Goal: Task Accomplishment & Management: Complete application form

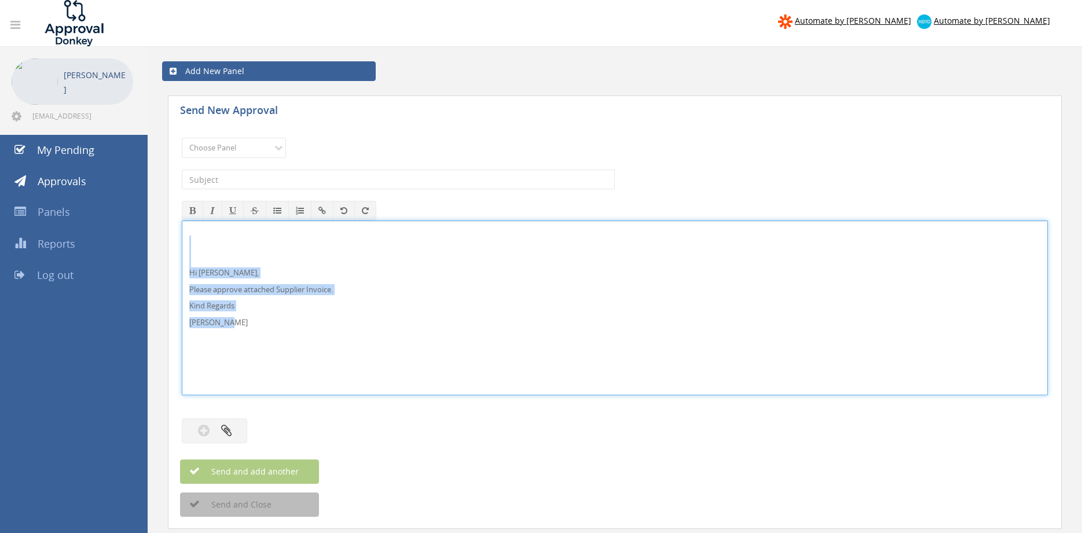
click at [182, 248] on div "Hi Rob, Please approve attached Supplier Invoice. Kind Regards Pam Walker" at bounding box center [615, 308] width 866 height 175
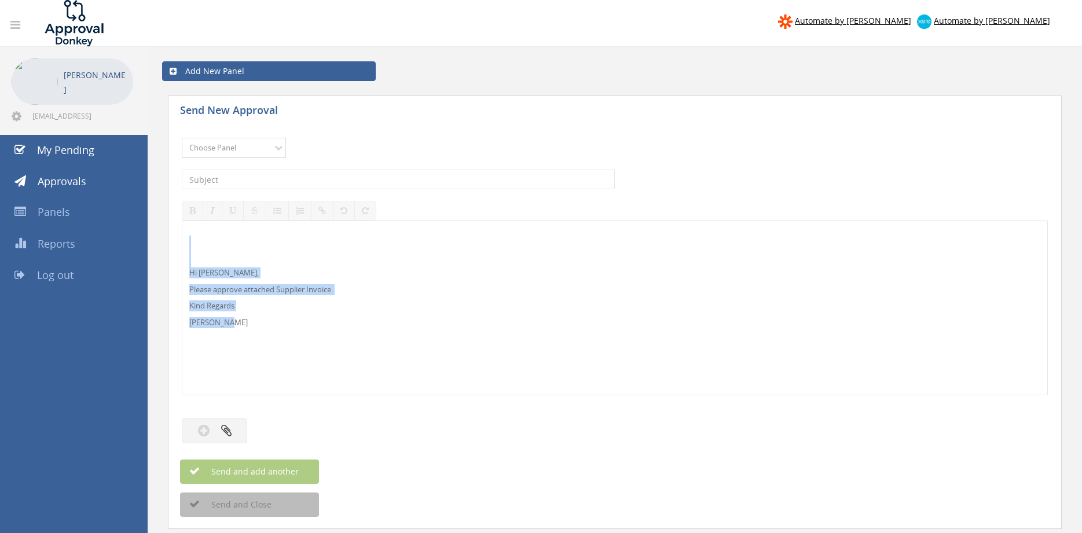
click at [182, 138] on select "Choose Panel Alarm Credits RG - 3 NZ Utilities Cable and SAI Global NZ Alarms-1…" at bounding box center [234, 148] width 104 height 20
select select "9680"
click option "Alarm Suppliers - 2" at bounding box center [0, 0] width 0 height 0
click at [326, 180] on input "text" at bounding box center [398, 180] width 433 height 20
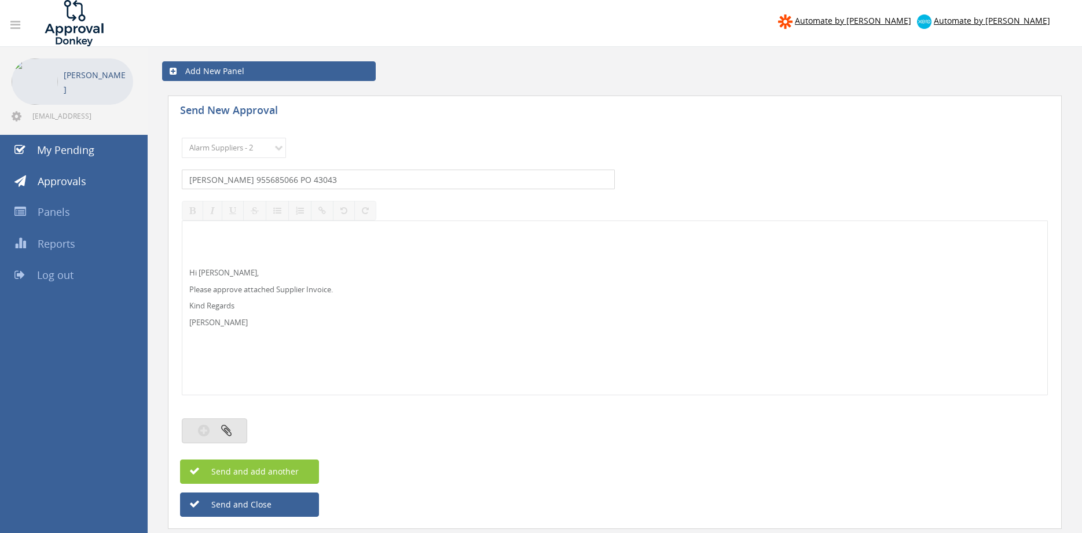
type input "EATON 955685066 PO 43043"
click at [230, 426] on icon "button" at bounding box center [226, 430] width 10 height 13
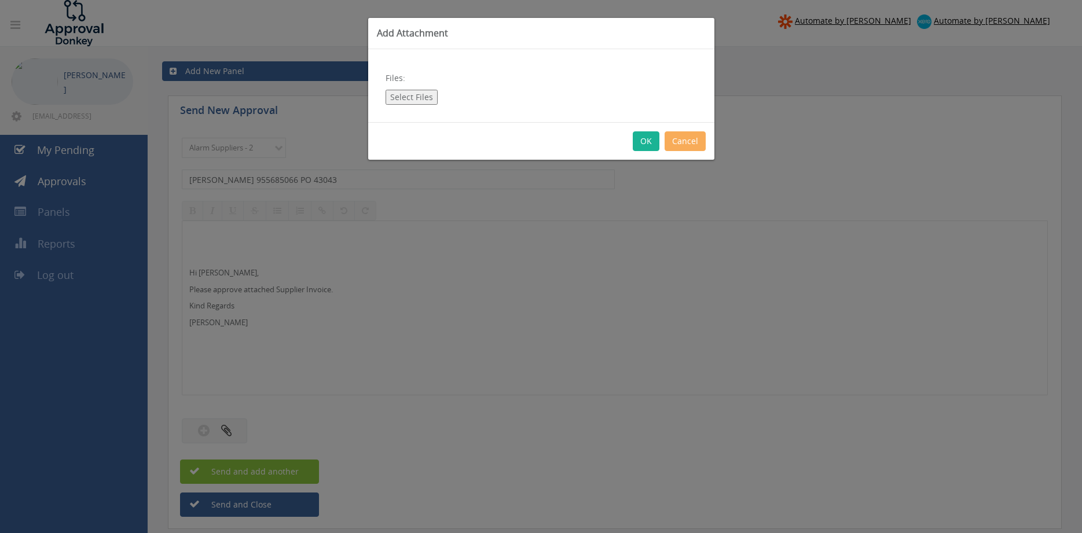
click at [408, 100] on button "Select Files" at bounding box center [412, 97] width 52 height 15
type input "C:\fakepath\EATON 955685066 20.08.2025 PO 43043.pdf"
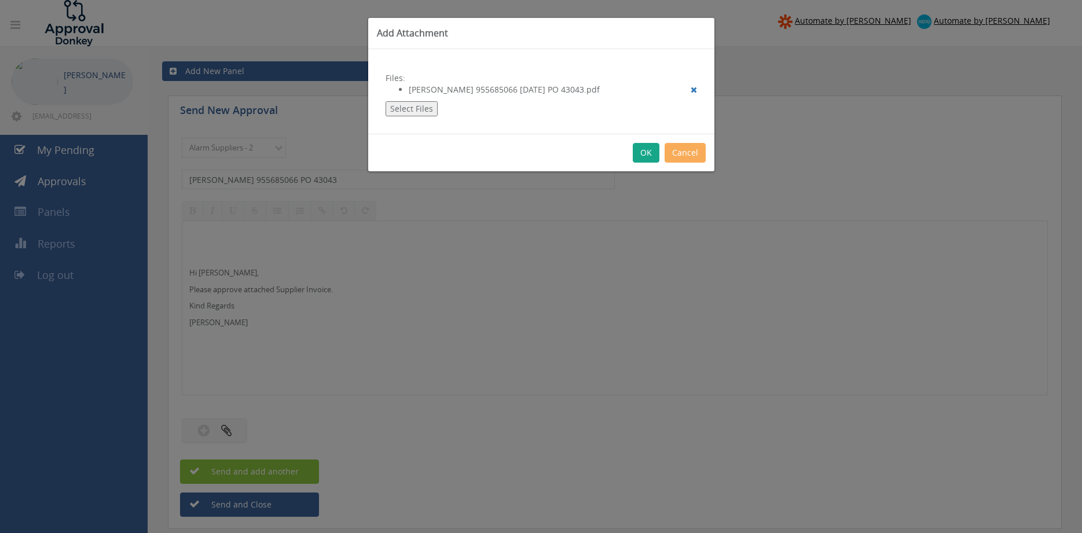
click at [648, 153] on button "OK" at bounding box center [646, 153] width 27 height 20
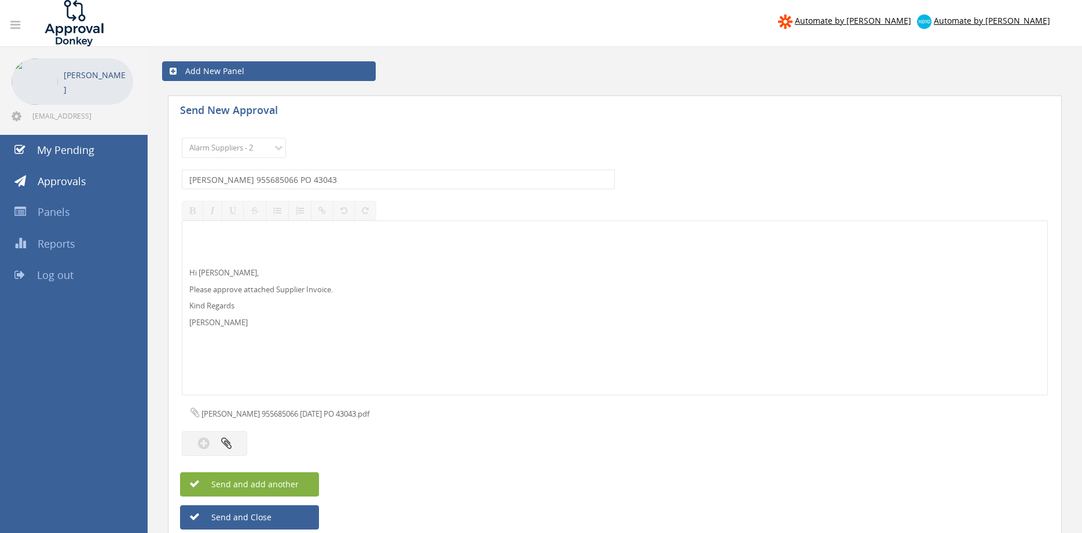
click at [291, 482] on span "Send and add another" at bounding box center [242, 484] width 112 height 11
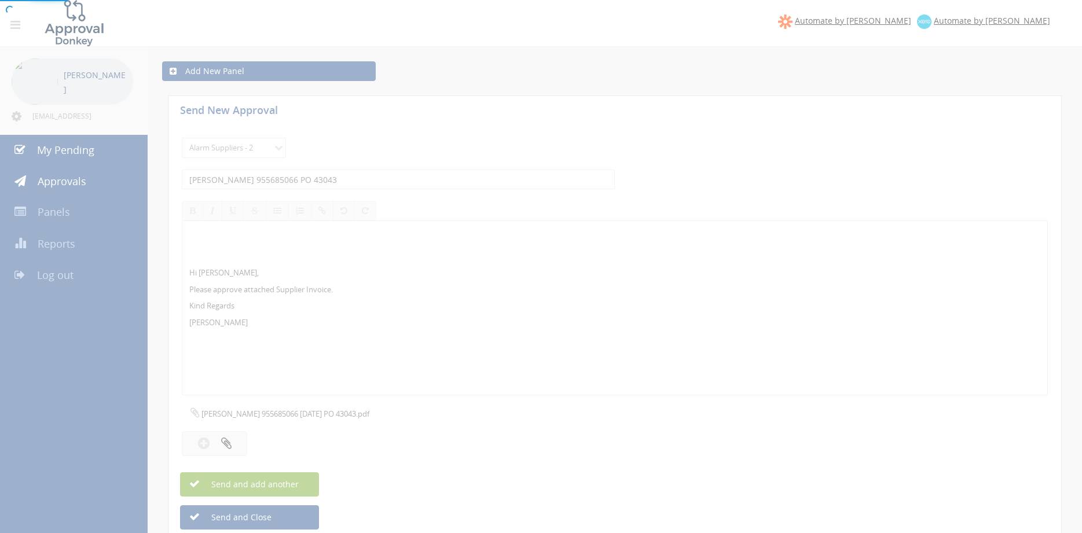
select select
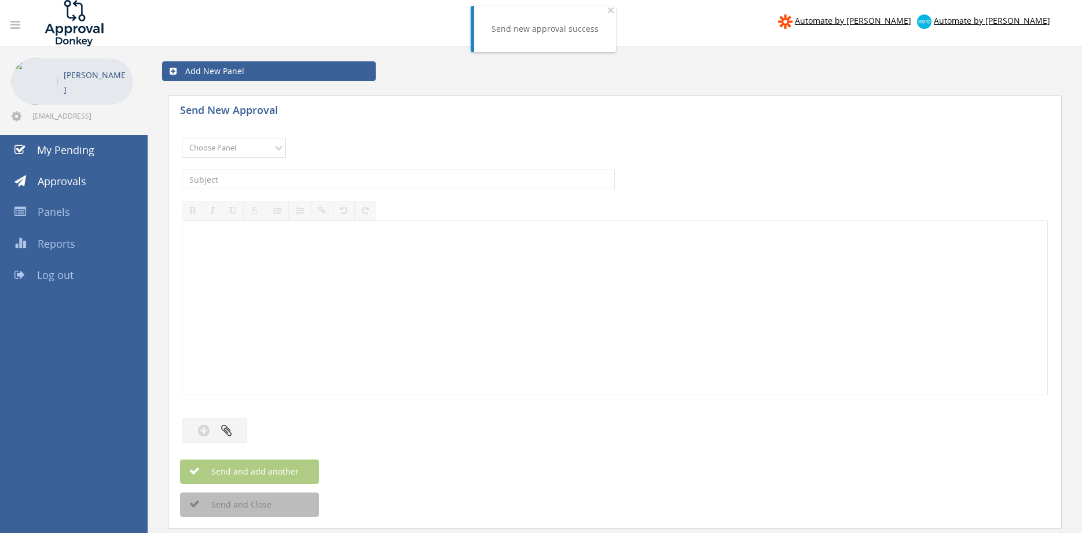
select select "9680"
click option "Alarm Suppliers - 2" at bounding box center [0, 0] width 0 height 0
click at [283, 182] on input "text" at bounding box center [398, 180] width 433 height 20
type input "EATON 955675076 PO 42609"
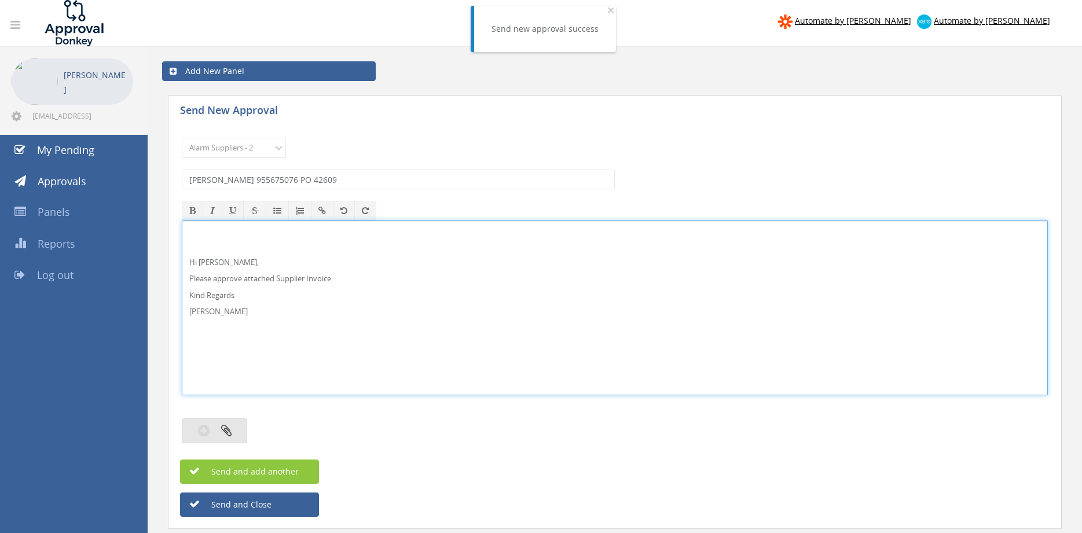
click at [226, 424] on icon "button" at bounding box center [226, 430] width 10 height 13
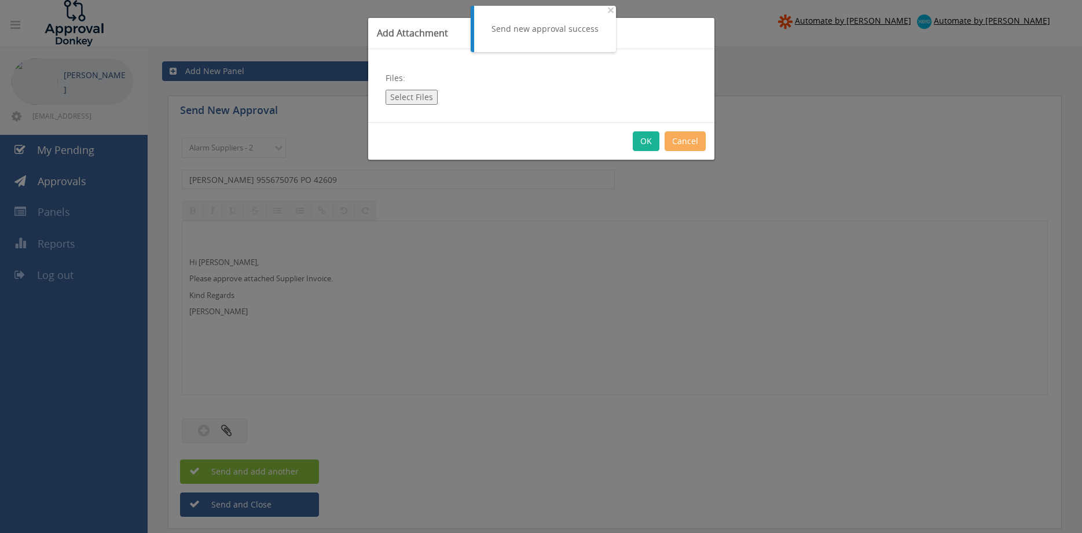
click at [424, 101] on button "Select Files" at bounding box center [412, 97] width 52 height 15
type input "C:\fakepath\EATON 955675076 20.08.2025 PO 42609.pdf"
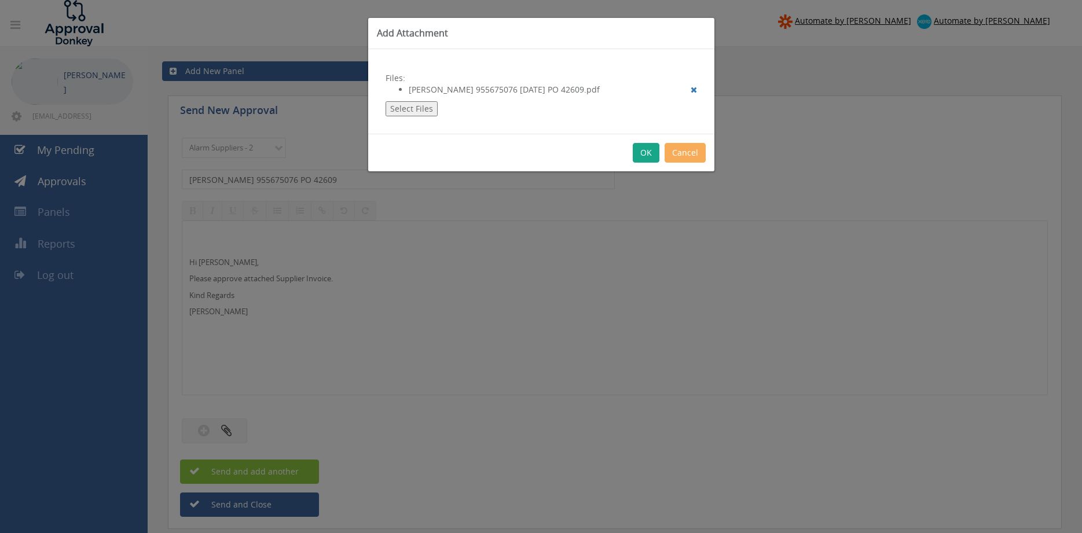
click at [641, 153] on button "OK" at bounding box center [646, 153] width 27 height 20
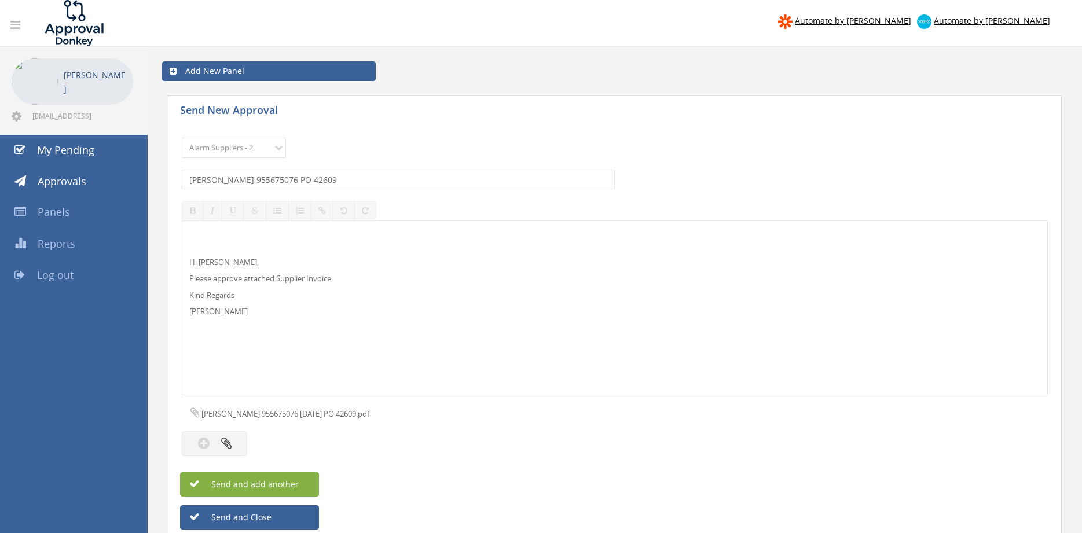
click at [286, 483] on span "Send and add another" at bounding box center [242, 484] width 112 height 11
select select
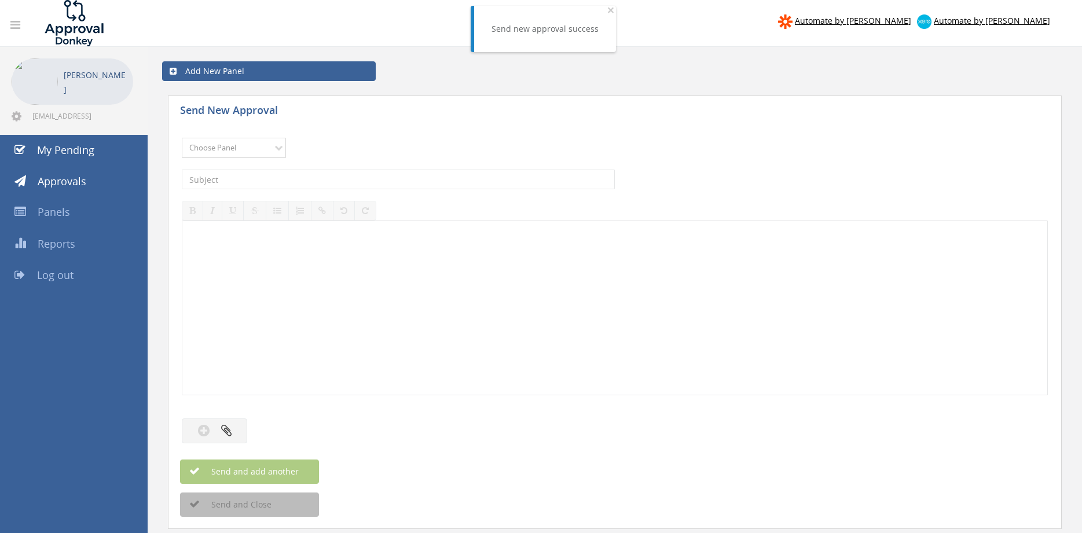
select select "9680"
click option "Alarm Suppliers - 2" at bounding box center [0, 0] width 0 height 0
click at [343, 178] on input "text" at bounding box center [398, 180] width 433 height 20
type input "EATON 955675071 PO 42084"
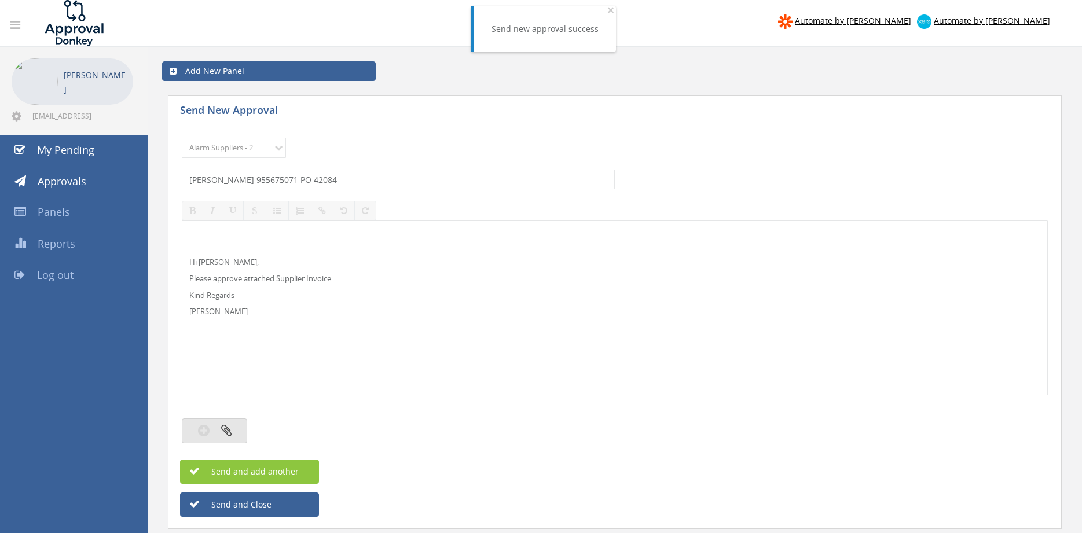
click at [232, 430] on button "button" at bounding box center [214, 431] width 65 height 25
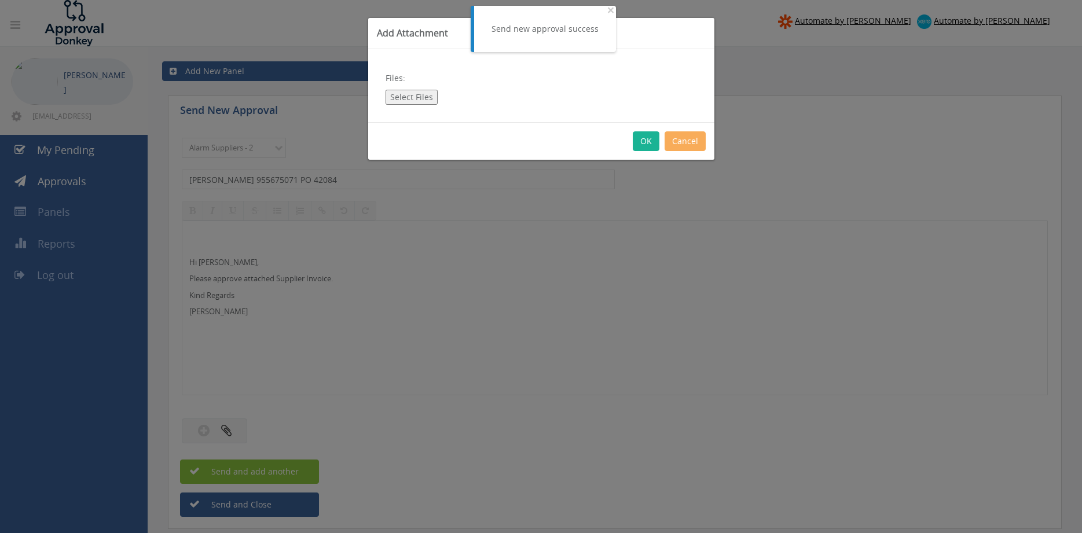
click at [417, 93] on button "Select Files" at bounding box center [412, 97] width 52 height 15
type input "C:\fakepath\EATON 955675071 20.08.2025 PO 42084.pdf"
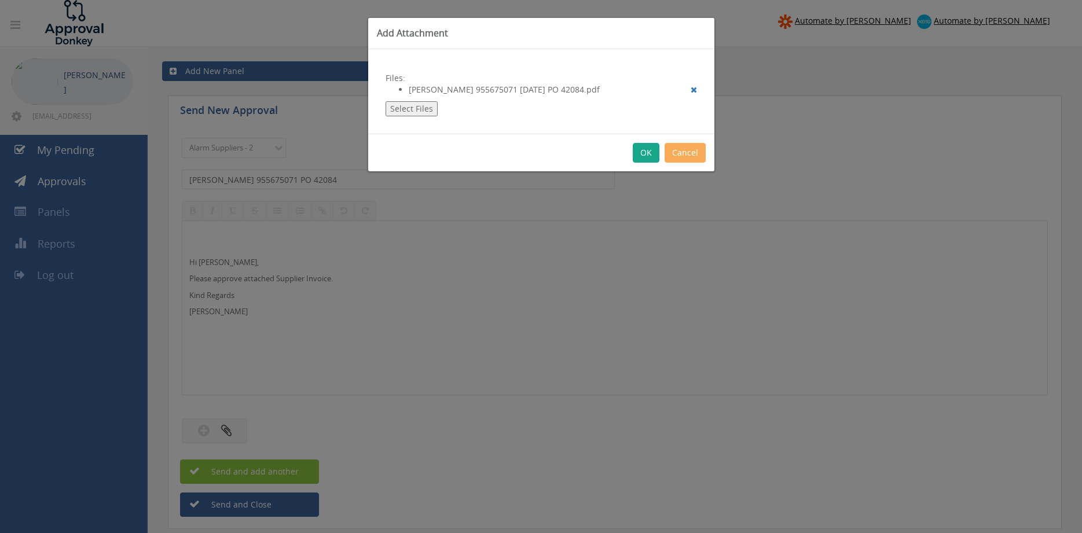
click at [642, 154] on button "OK" at bounding box center [646, 153] width 27 height 20
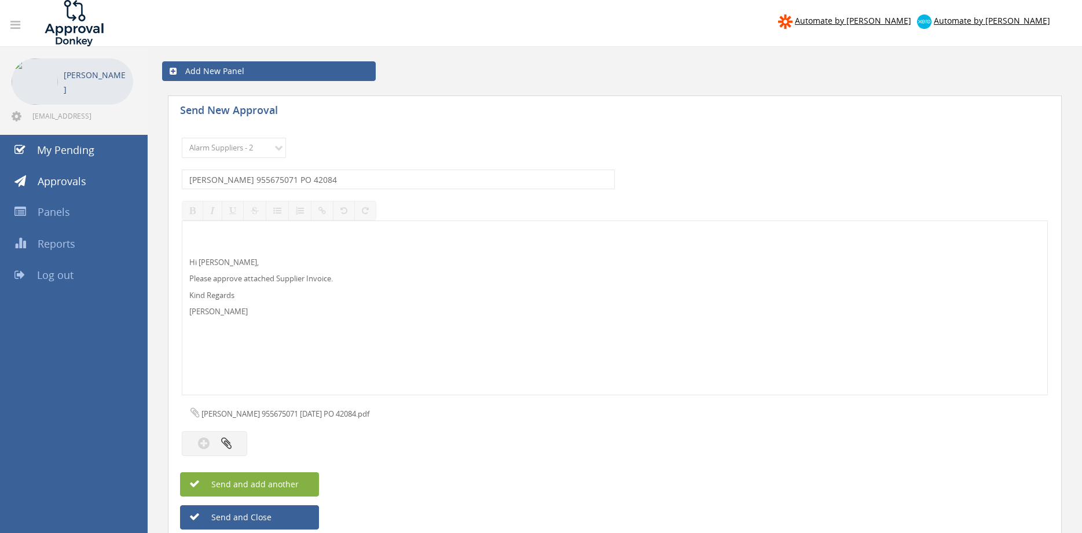
click at [285, 481] on span "Send and add another" at bounding box center [242, 484] width 112 height 11
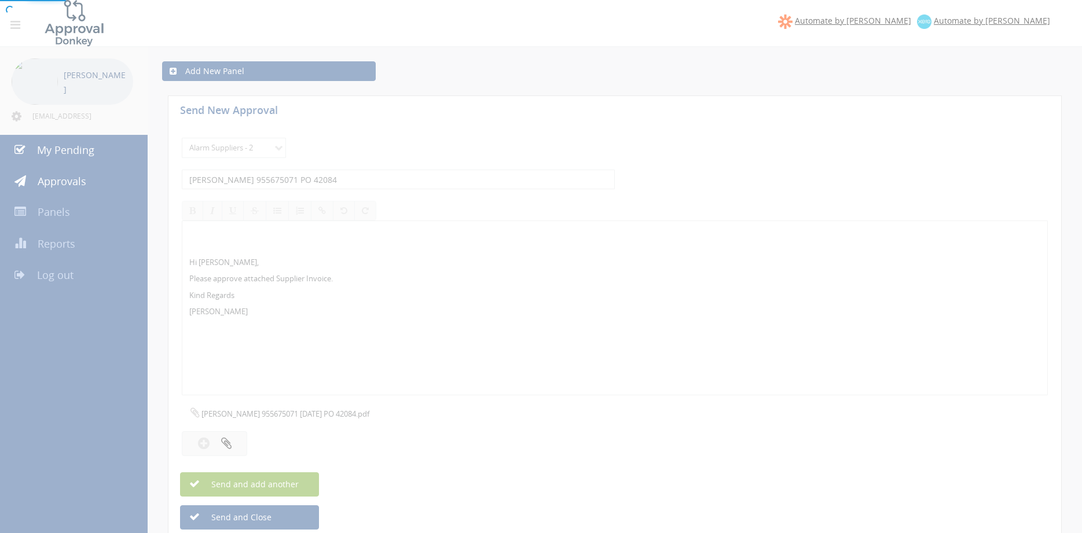
select select
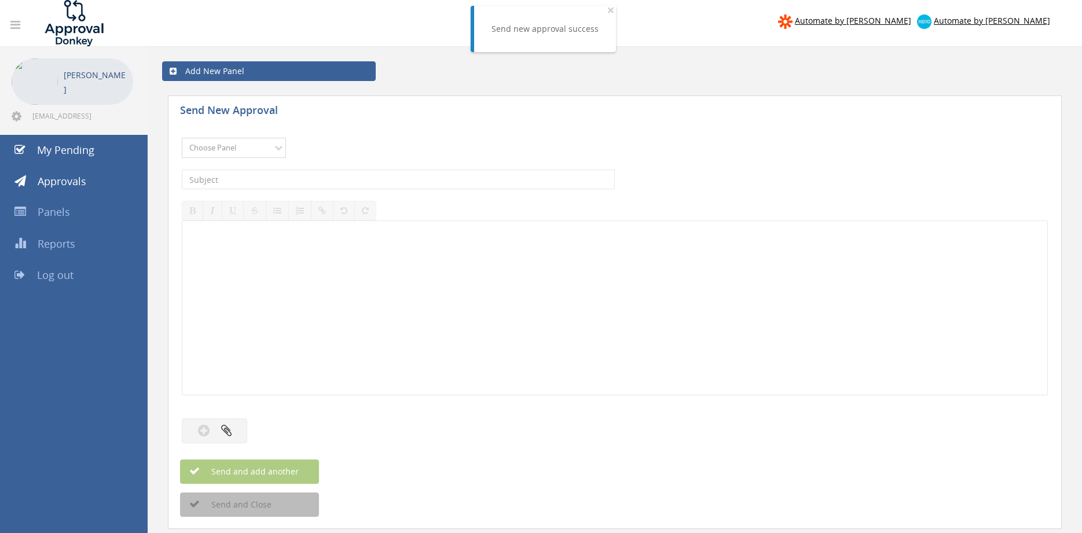
select select "9680"
click option "Alarm Suppliers - 2" at bounding box center [0, 0] width 0 height 0
click at [316, 182] on input "text" at bounding box center [398, 180] width 433 height 20
type input "EATON 955675003 PO 41525"
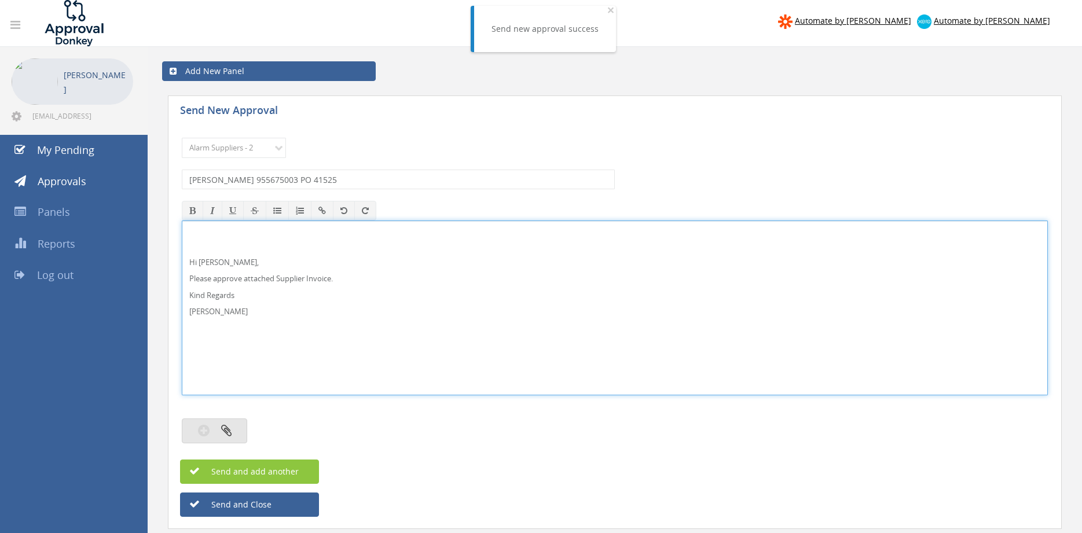
click at [227, 433] on icon "button" at bounding box center [226, 430] width 10 height 13
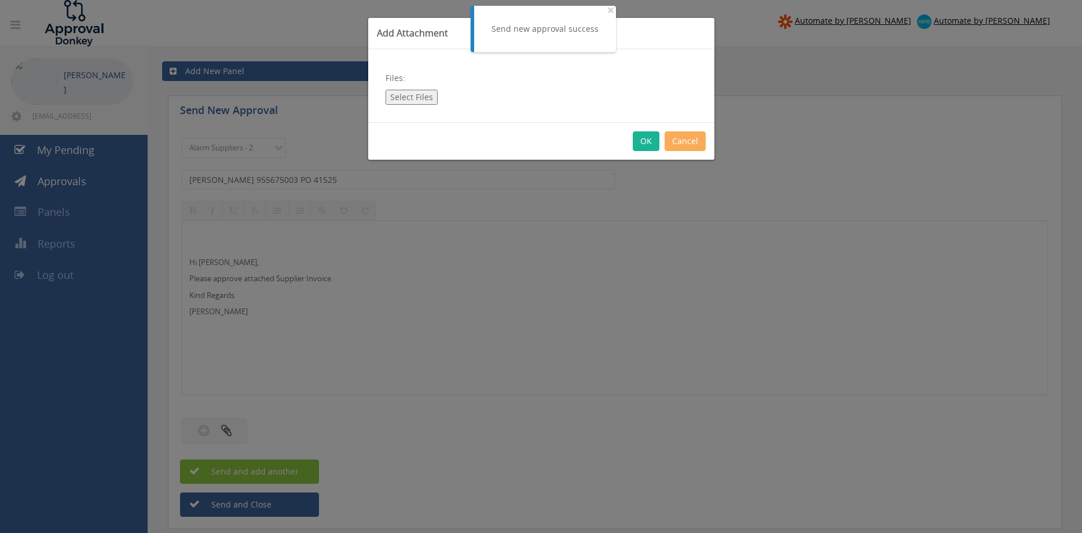
click at [404, 90] on button "Select Files" at bounding box center [412, 97] width 52 height 15
type input "C:\fakepath\EATON 955675003 20.08.2025 PO 41525.pdf"
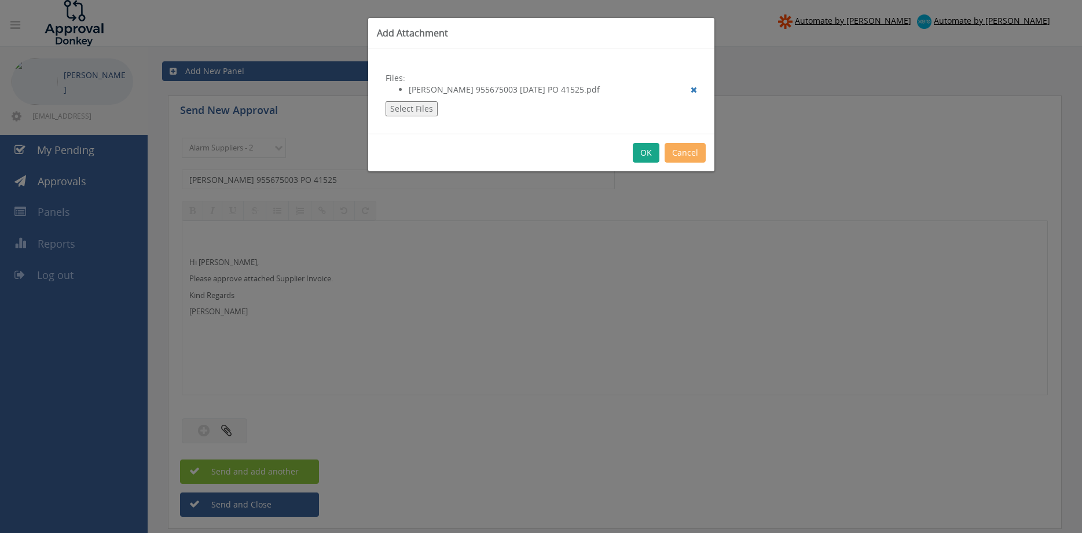
click at [647, 153] on button "OK" at bounding box center [646, 153] width 27 height 20
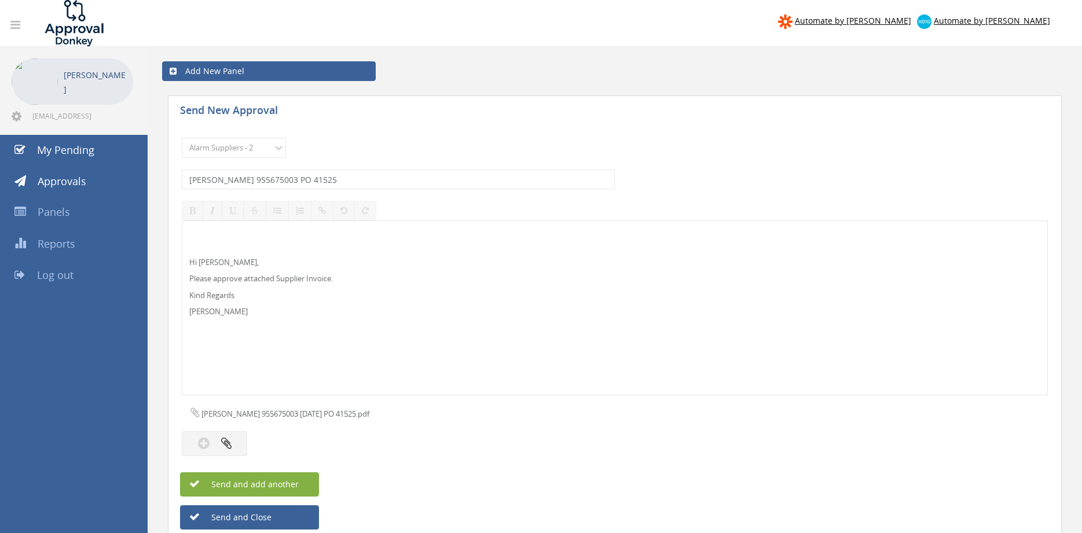
click at [304, 482] on button "Send and add another" at bounding box center [249, 485] width 139 height 24
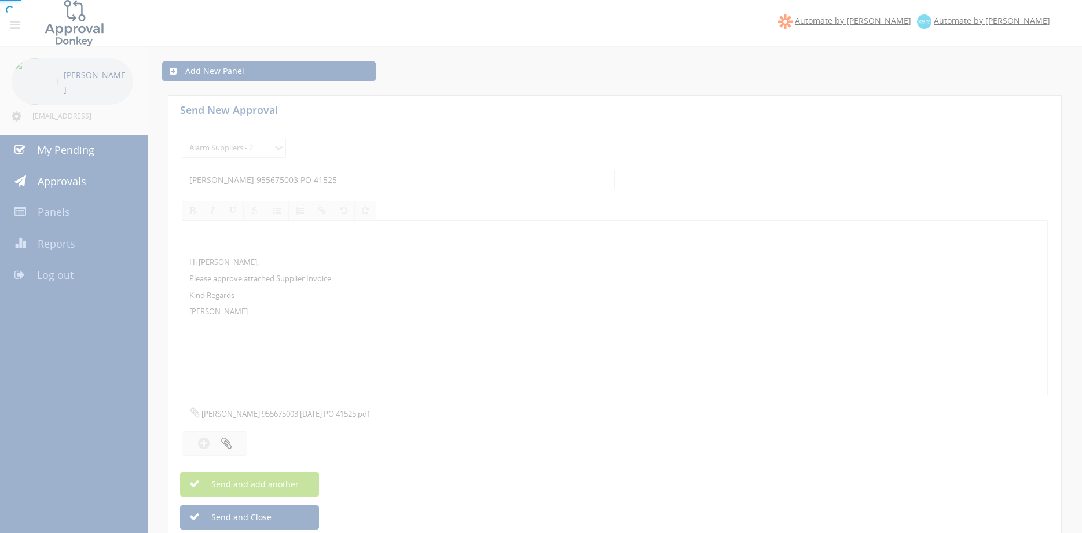
select select
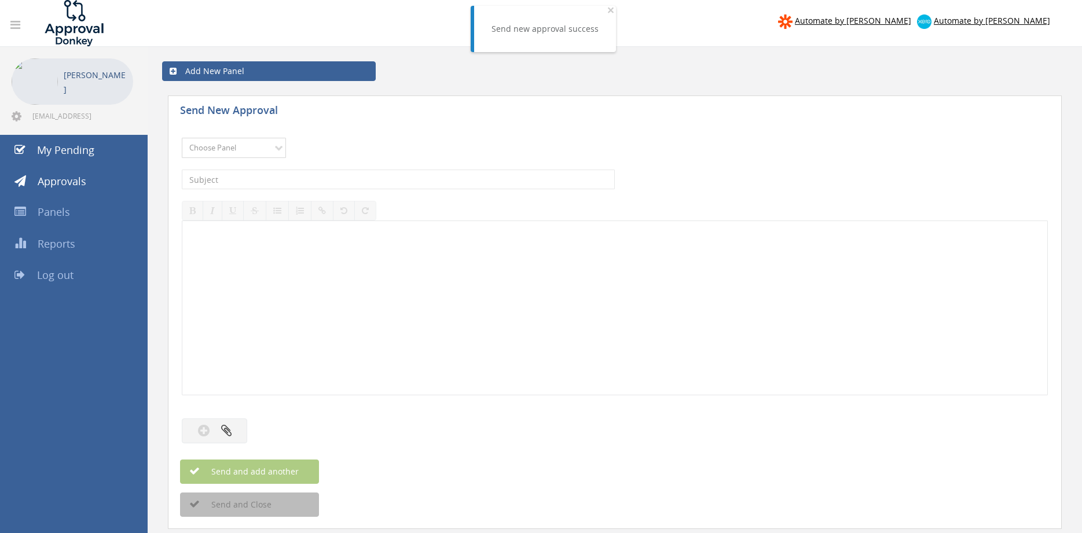
select select "9680"
click option "Alarm Suppliers - 2" at bounding box center [0, 0] width 0 height 0
click at [304, 177] on input "text" at bounding box center [398, 180] width 433 height 20
type input "EATON 955673357 PO 42869"
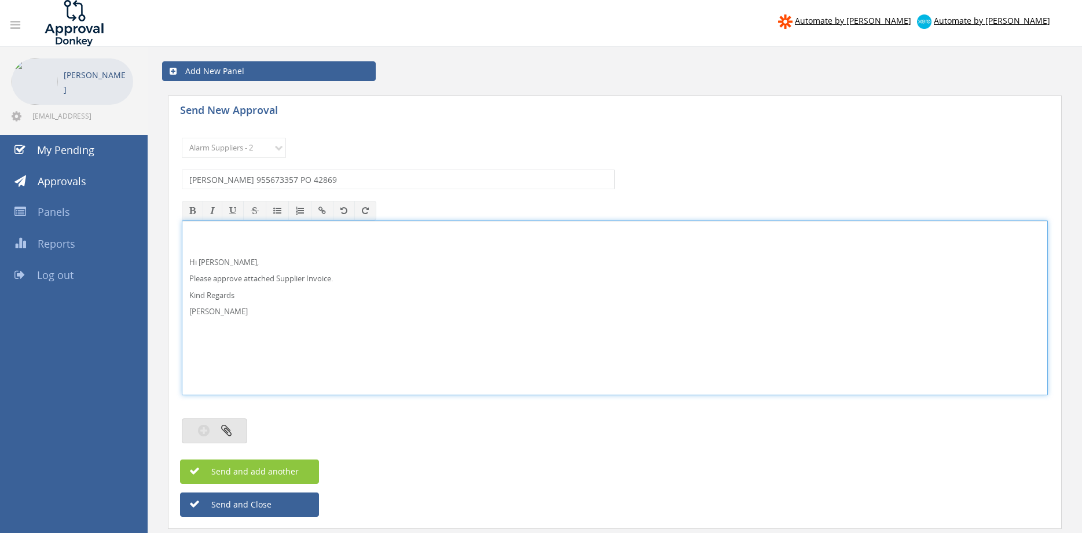
click at [235, 431] on button "button" at bounding box center [214, 431] width 65 height 25
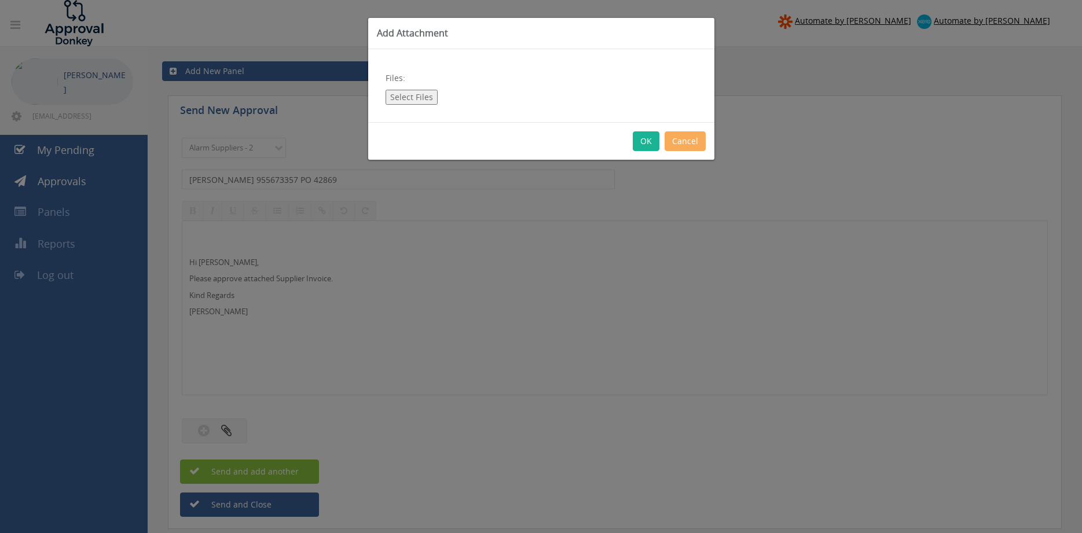
click at [407, 96] on button "Select Files" at bounding box center [412, 97] width 52 height 15
type input "C:\fakepath\EATON 955673357 20.08.2025 PO 42869.pdf"
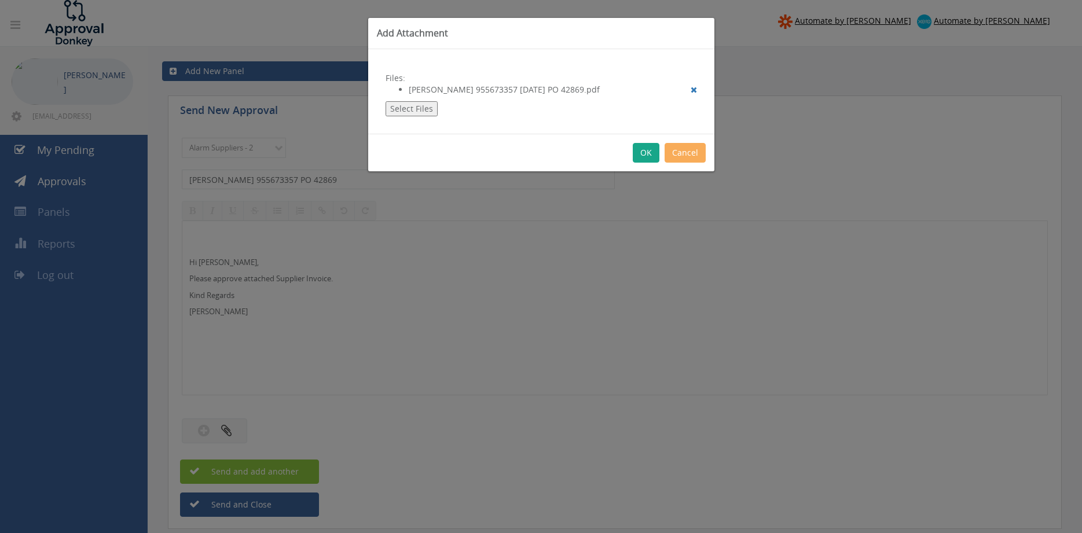
click at [643, 152] on button "OK" at bounding box center [646, 153] width 27 height 20
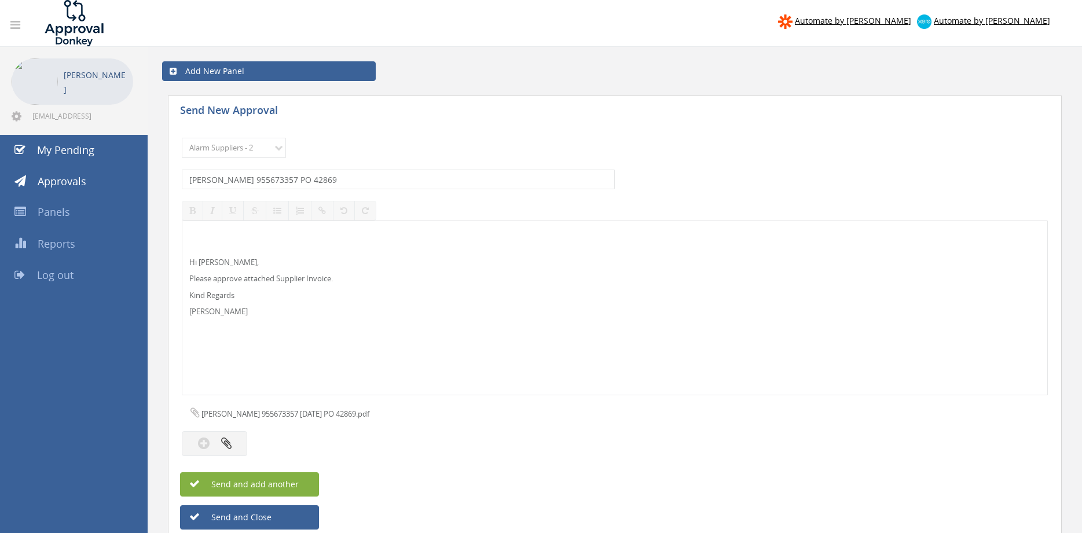
click at [309, 488] on button "Send and add another" at bounding box center [249, 485] width 139 height 24
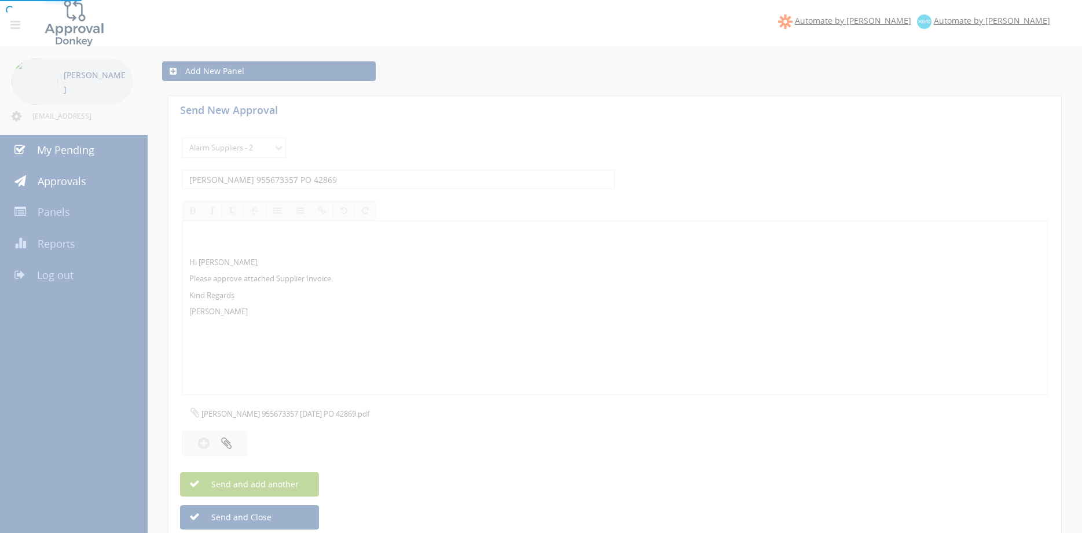
select select
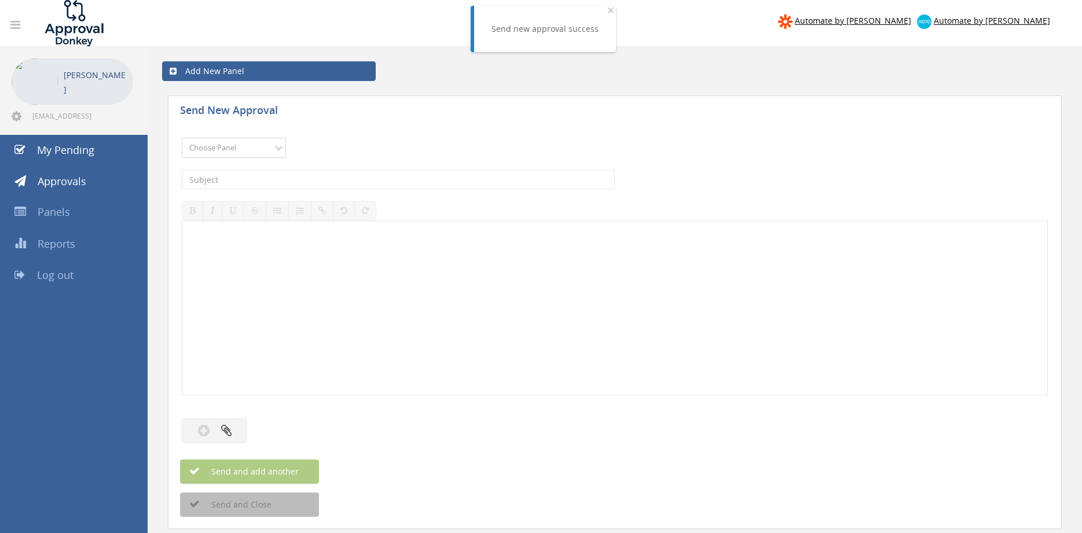
select select "9680"
click option "Alarm Suppliers - 2" at bounding box center [0, 0] width 0 height 0
click at [308, 180] on input "text" at bounding box center [398, 180] width 433 height 20
type input "EATON 955673354 PO 42631"
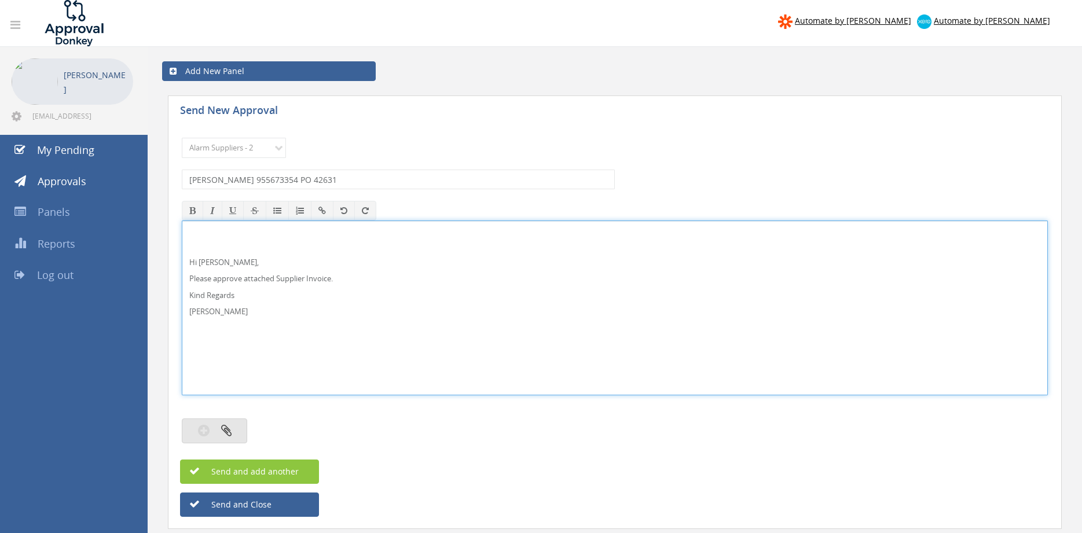
click at [231, 422] on div at bounding box center [615, 419] width 866 height 12
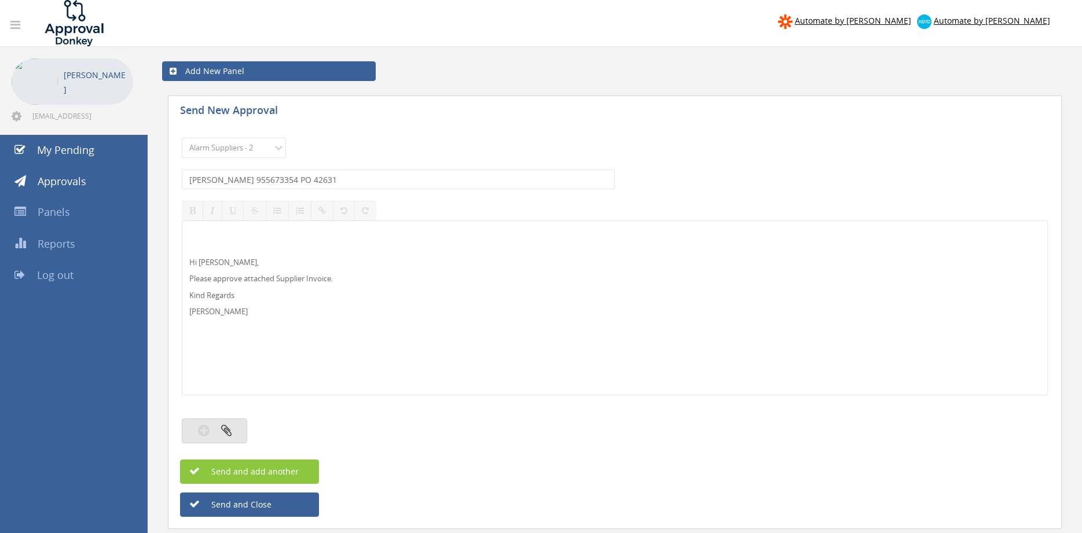
click at [229, 437] on button "button" at bounding box center [214, 431] width 65 height 25
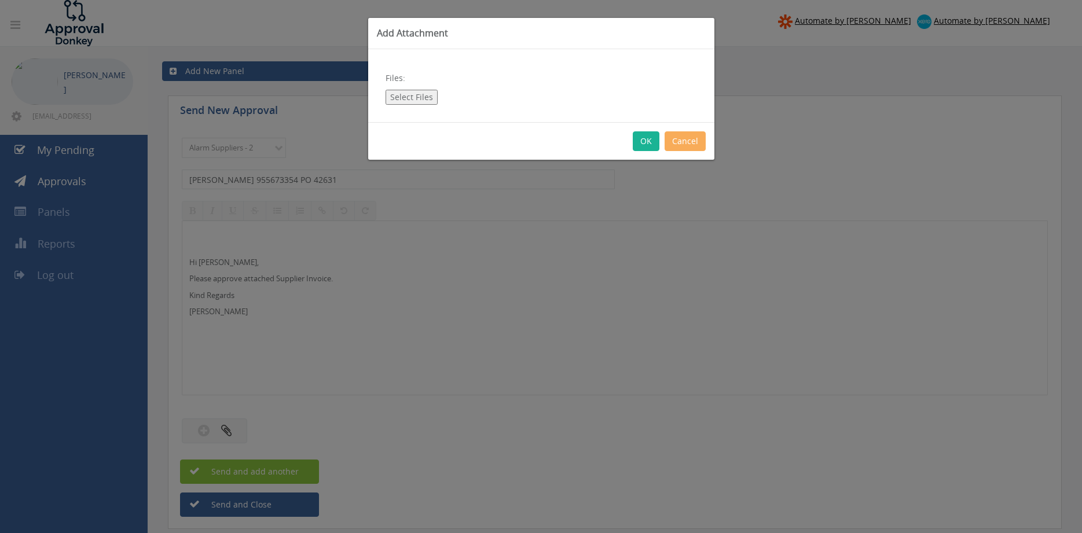
click at [410, 97] on button "Select Files" at bounding box center [412, 97] width 52 height 15
type input "C:\fakepath\EATON 955673354 20.08.2025 PO 42631.pdf"
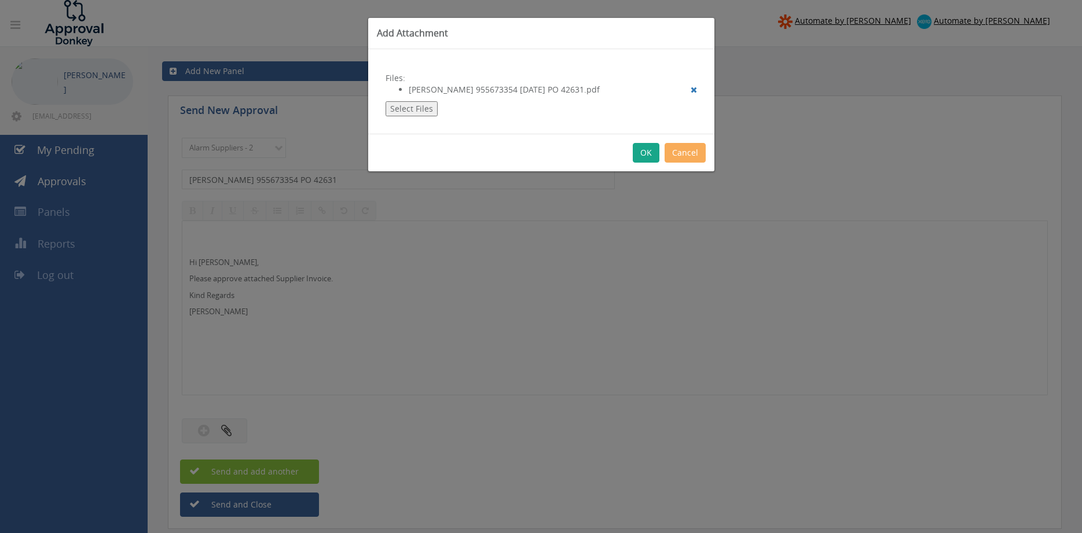
click at [638, 147] on button "OK" at bounding box center [646, 153] width 27 height 20
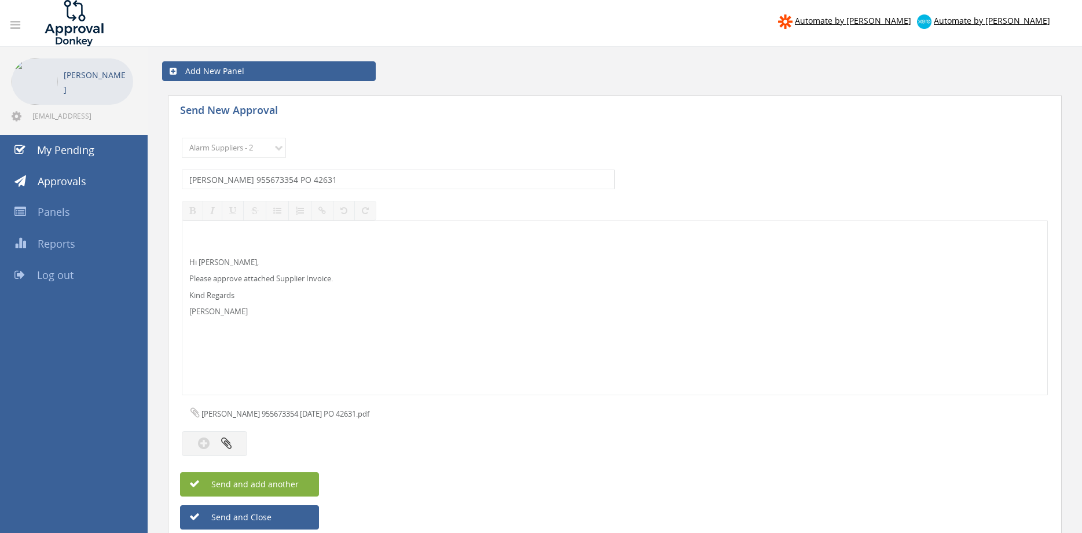
click at [296, 478] on button "Send and add another" at bounding box center [249, 485] width 139 height 24
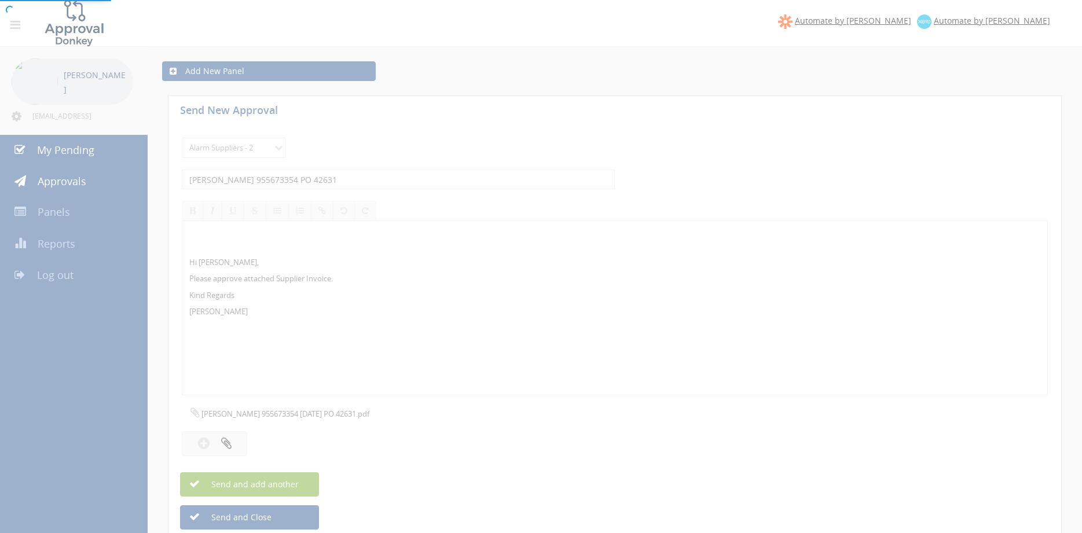
select select
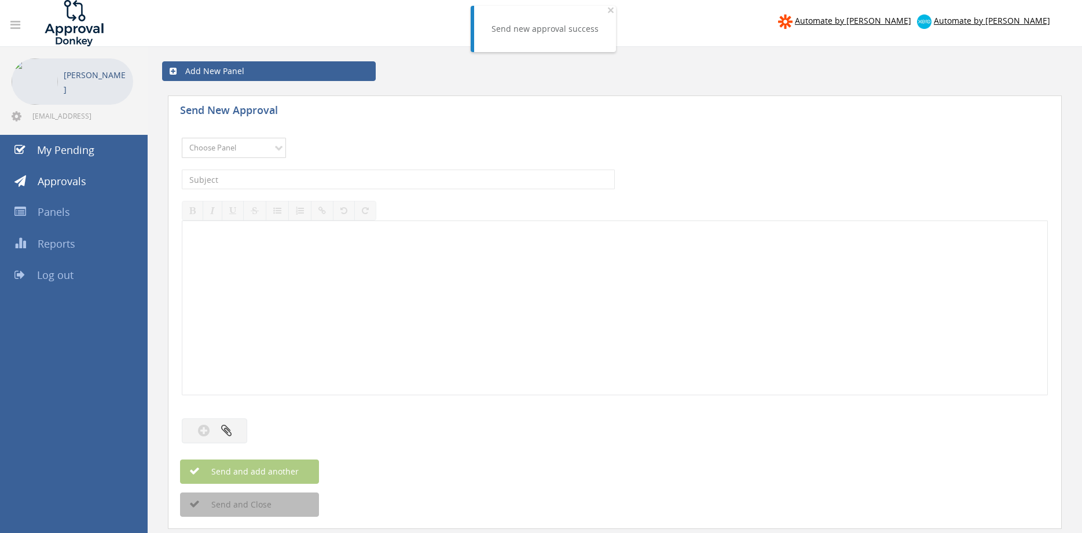
select select "9680"
click option "Alarm Suppliers - 2" at bounding box center [0, 0] width 0 height 0
click at [310, 168] on div "The subject is required." at bounding box center [615, 179] width 866 height 31
click at [310, 175] on input "text" at bounding box center [398, 180] width 433 height 20
type input "EATON 955673350 PO 42318"
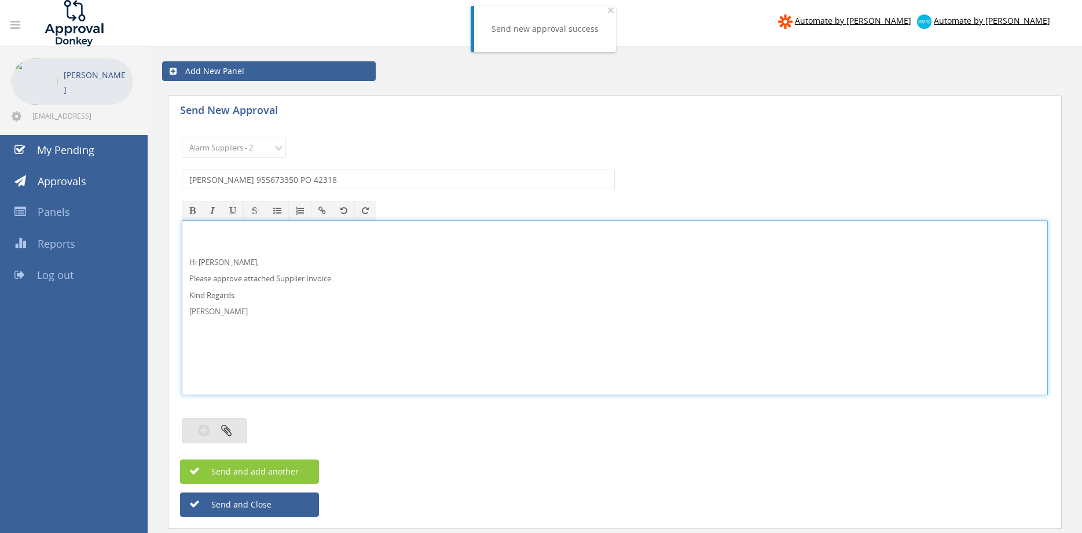
click at [228, 432] on icon "button" at bounding box center [226, 430] width 10 height 13
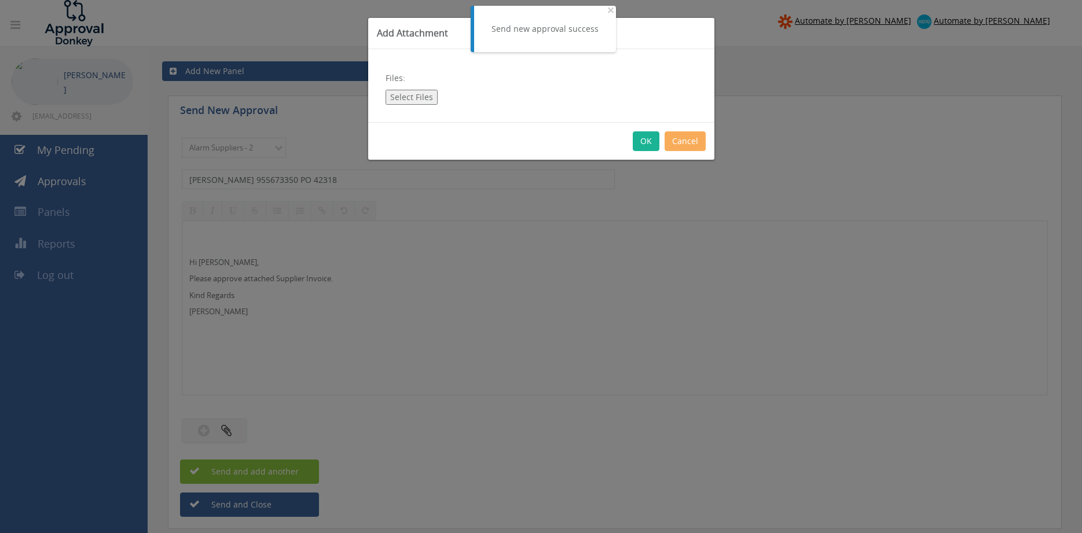
click at [405, 102] on button "Select Files" at bounding box center [412, 97] width 52 height 15
type input "C:\fakepath\EATON 955673350 20.08.2025 PO 42318.pdf"
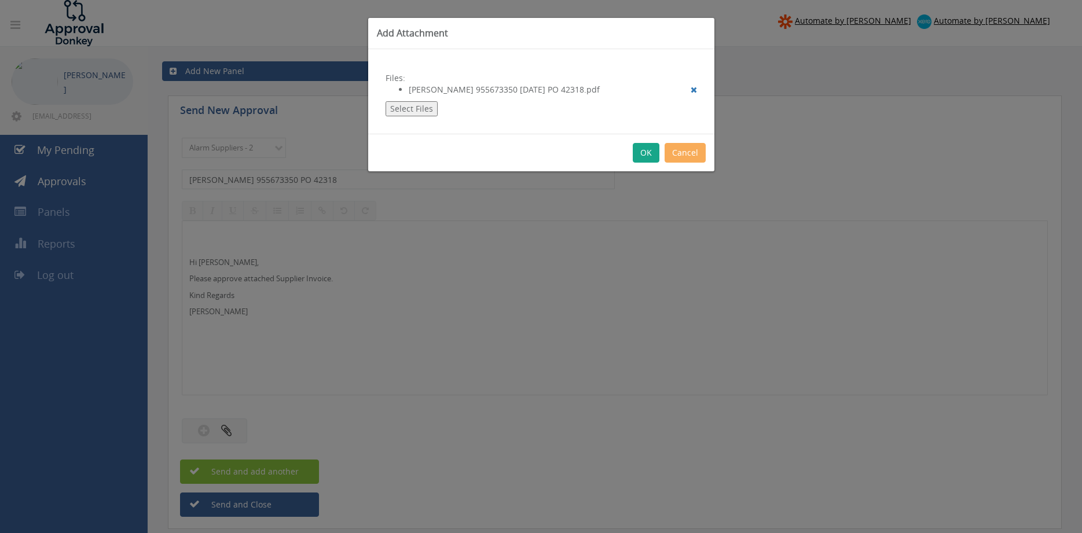
click at [645, 150] on button "OK" at bounding box center [646, 153] width 27 height 20
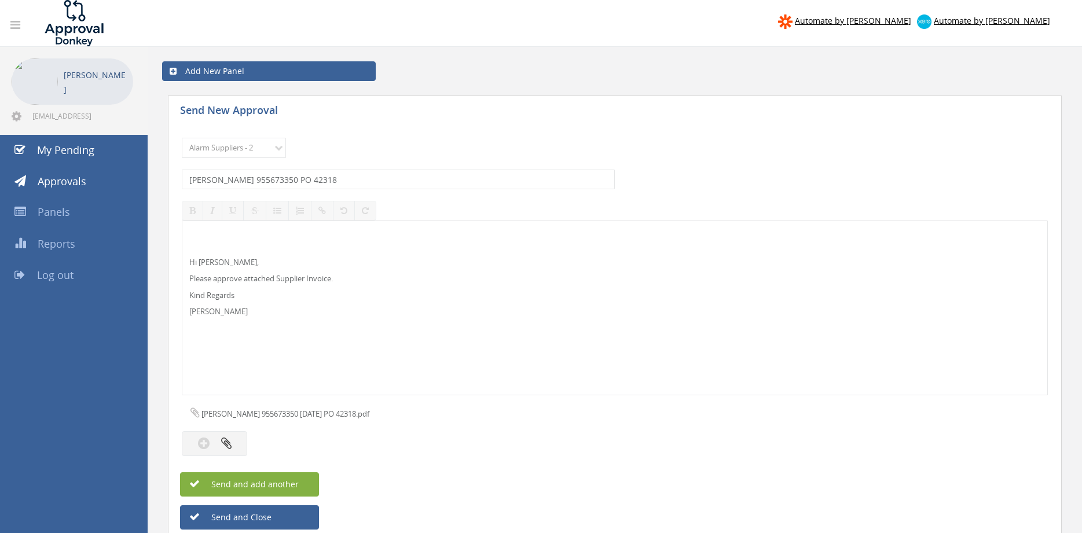
click at [298, 485] on button "Send and add another" at bounding box center [249, 485] width 139 height 24
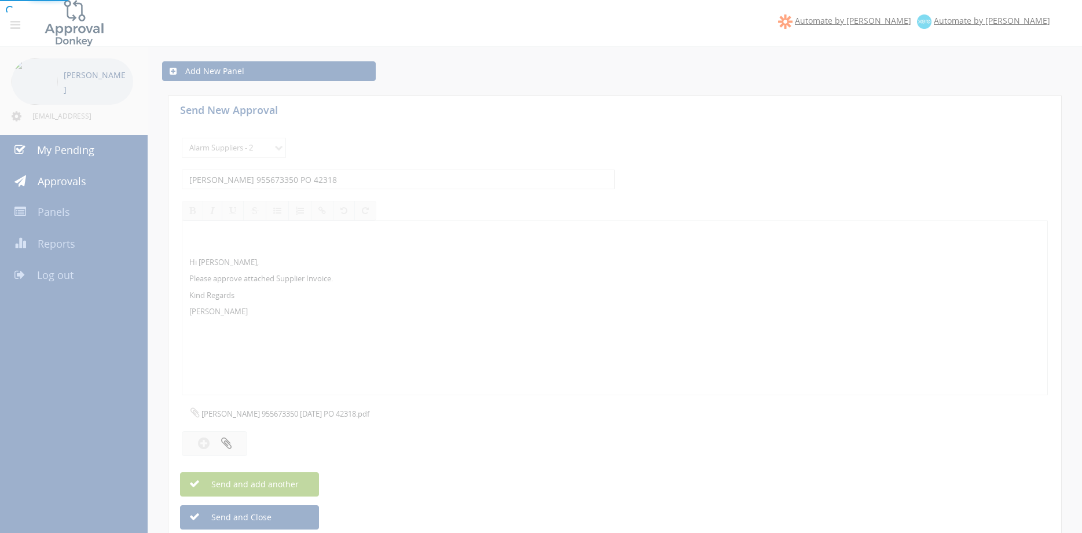
select select
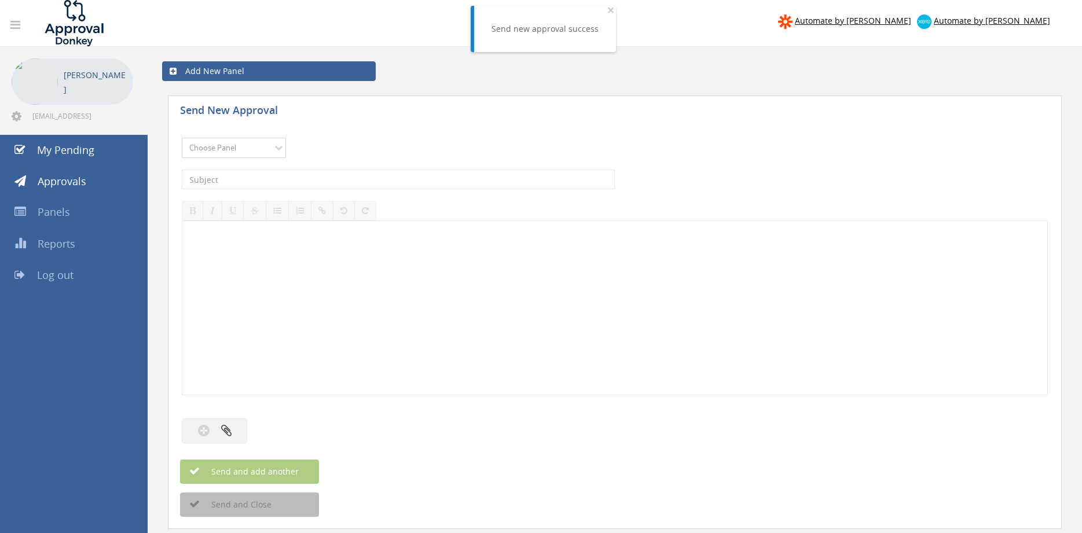
click at [182, 138] on select "Choose Panel Alarm Credits RG - 3 NZ Utilities Cable and SAI Global NZ Alarms-1…" at bounding box center [234, 148] width 104 height 20
select select "9680"
click option "Alarm Suppliers - 2" at bounding box center [0, 0] width 0 height 0
click at [321, 185] on input "text" at bounding box center [398, 180] width 433 height 20
type input "EATON 955673349 PO 42085"
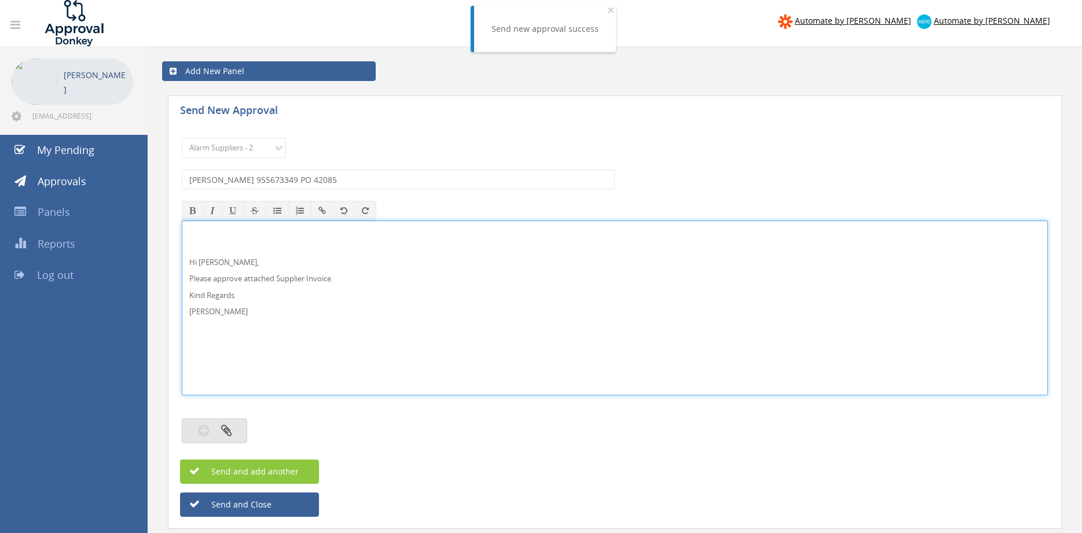
click at [229, 426] on icon "button" at bounding box center [226, 430] width 10 height 13
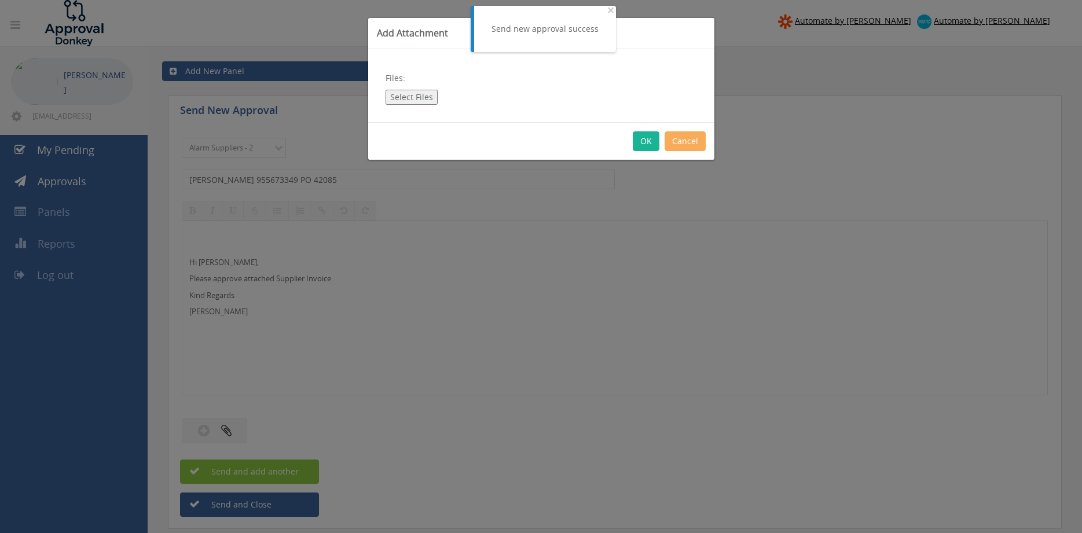
click at [413, 103] on button "Select Files" at bounding box center [412, 97] width 52 height 15
type input "C:\fakepath\EATON 955673349 20.08.2025 PO 42085.pdf"
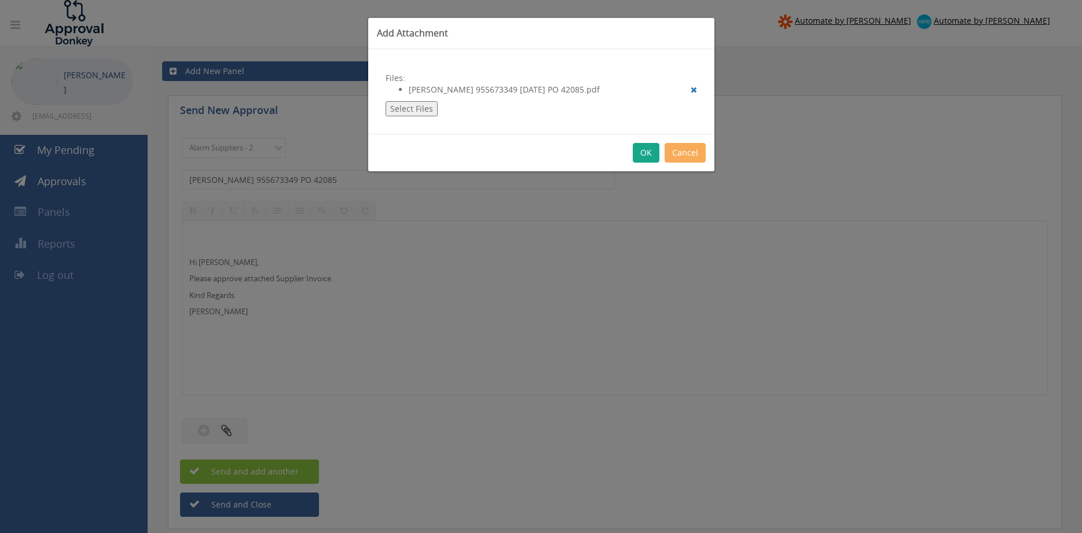
click at [643, 152] on button "OK" at bounding box center [646, 153] width 27 height 20
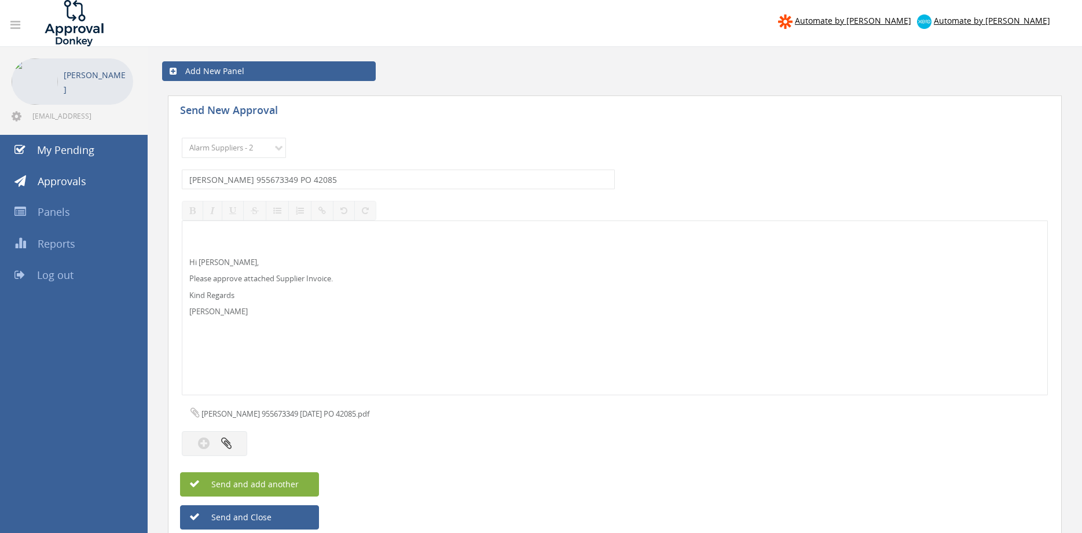
click at [305, 484] on button "Send and add another" at bounding box center [249, 485] width 139 height 24
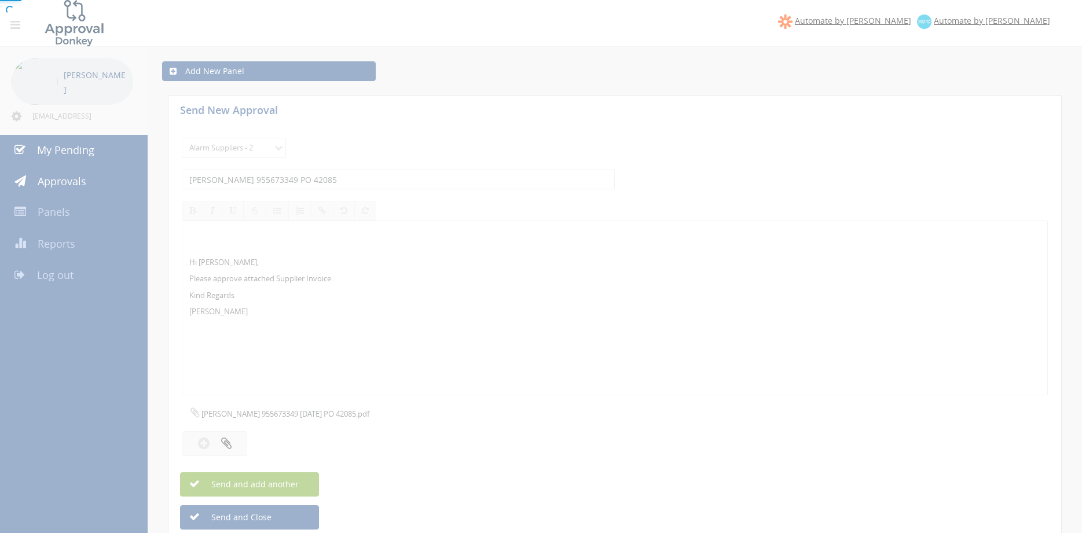
select select
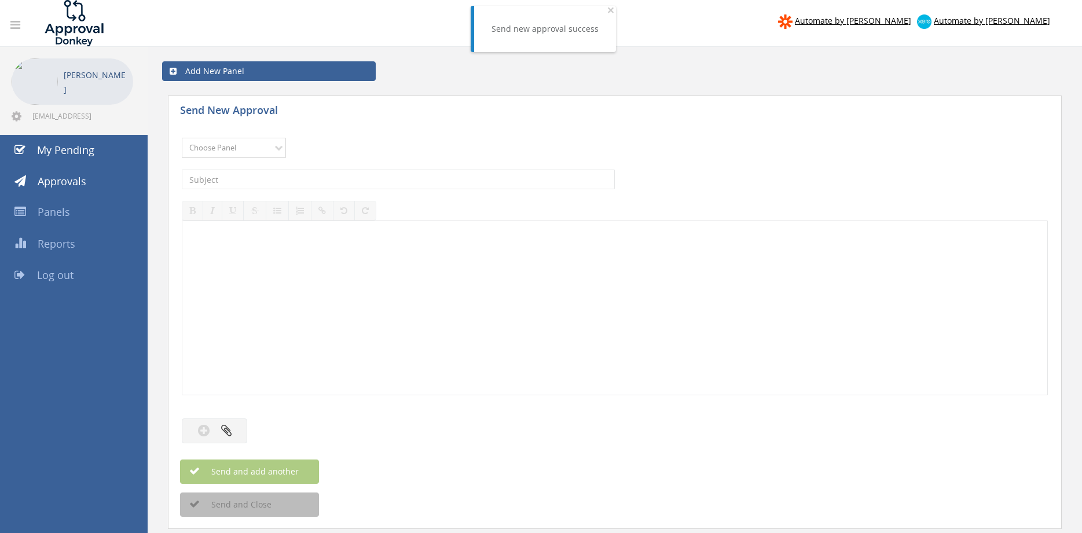
select select "9680"
click option "Alarm Suppliers - 2" at bounding box center [0, 0] width 0 height 0
click at [336, 176] on input "text" at bounding box center [398, 180] width 433 height 20
type input "EATON 955659279 PO 42874"
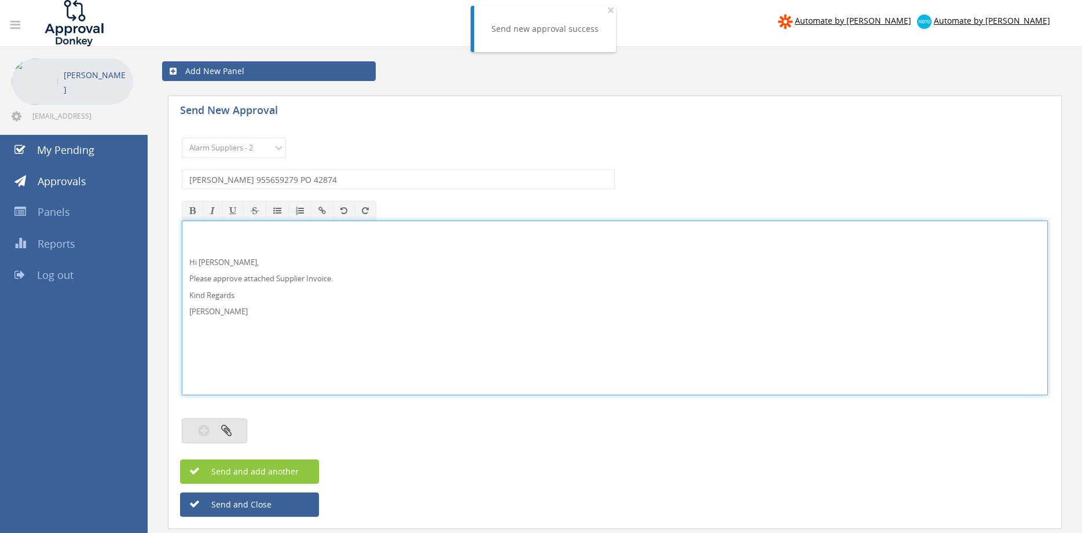
click at [230, 433] on icon "button" at bounding box center [226, 430] width 10 height 13
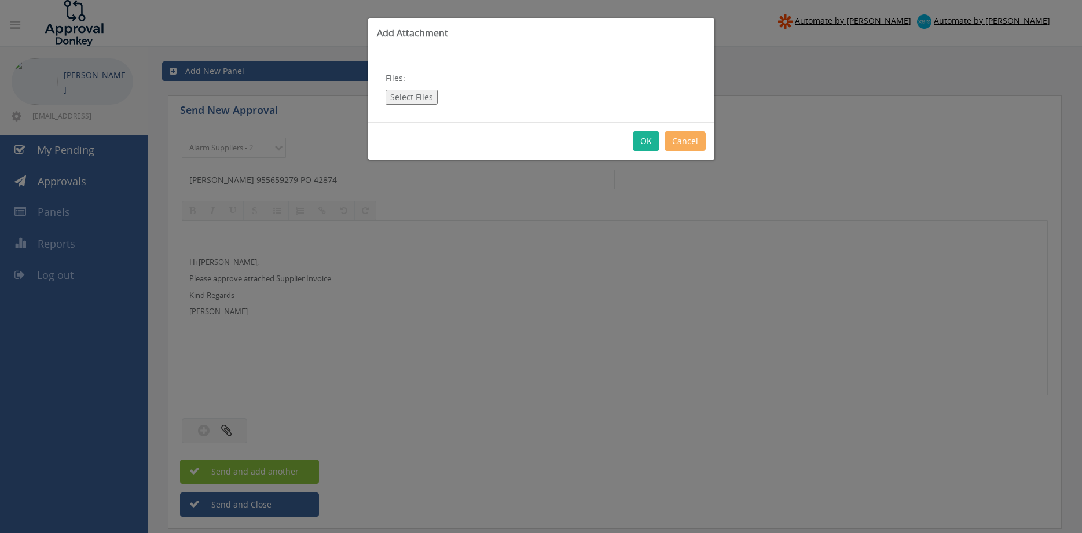
click at [419, 100] on button "Select Files" at bounding box center [412, 97] width 52 height 15
type input "C:\fakepath\EATON 955659279 19.08.2025 PO 42874.pdf"
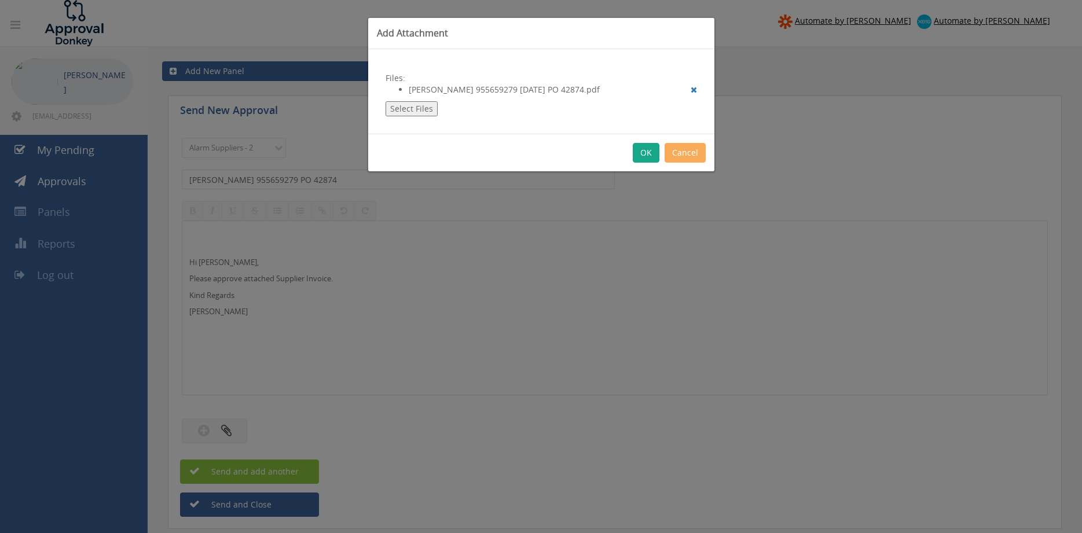
drag, startPoint x: 647, startPoint y: 150, endPoint x: 724, endPoint y: 263, distance: 136.7
click at [646, 150] on button "OK" at bounding box center [646, 153] width 27 height 20
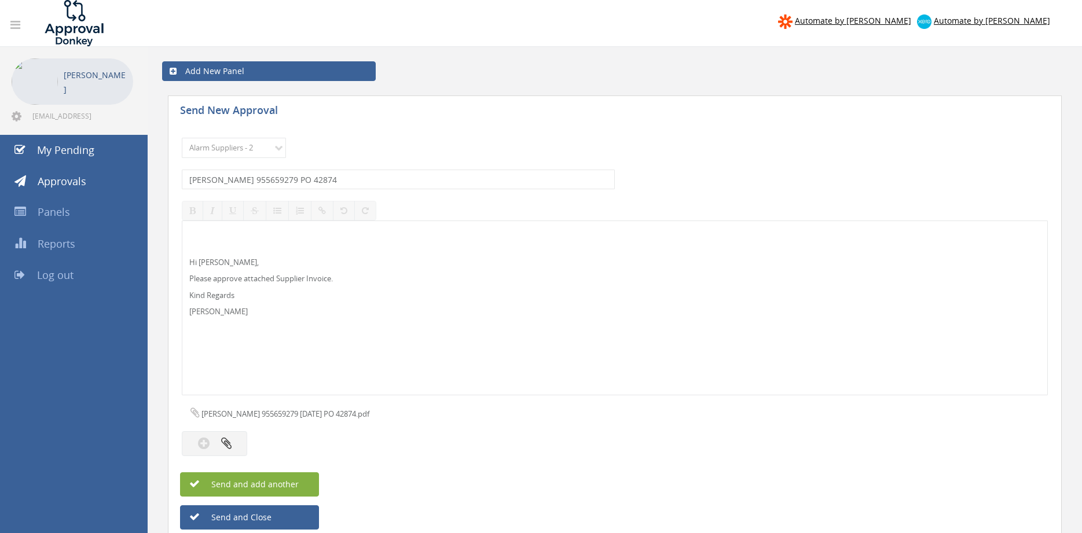
click at [306, 484] on button "Send and add another" at bounding box center [249, 485] width 139 height 24
select select
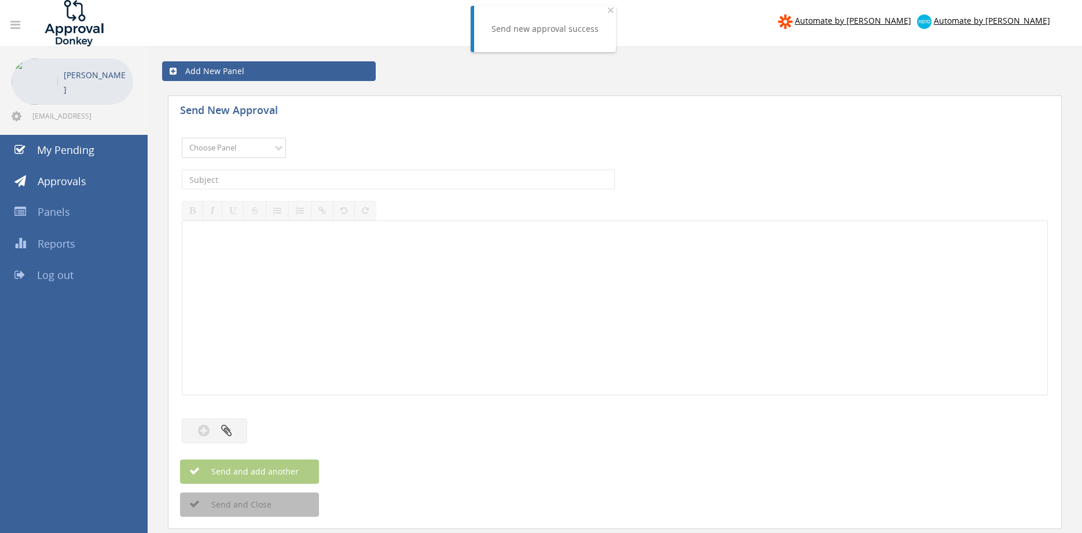
select select "9680"
click option "Alarm Suppliers - 2" at bounding box center [0, 0] width 0 height 0
click at [307, 182] on input "text" at bounding box center [398, 180] width 433 height 20
type input "EATON 955642591 PO 43043"
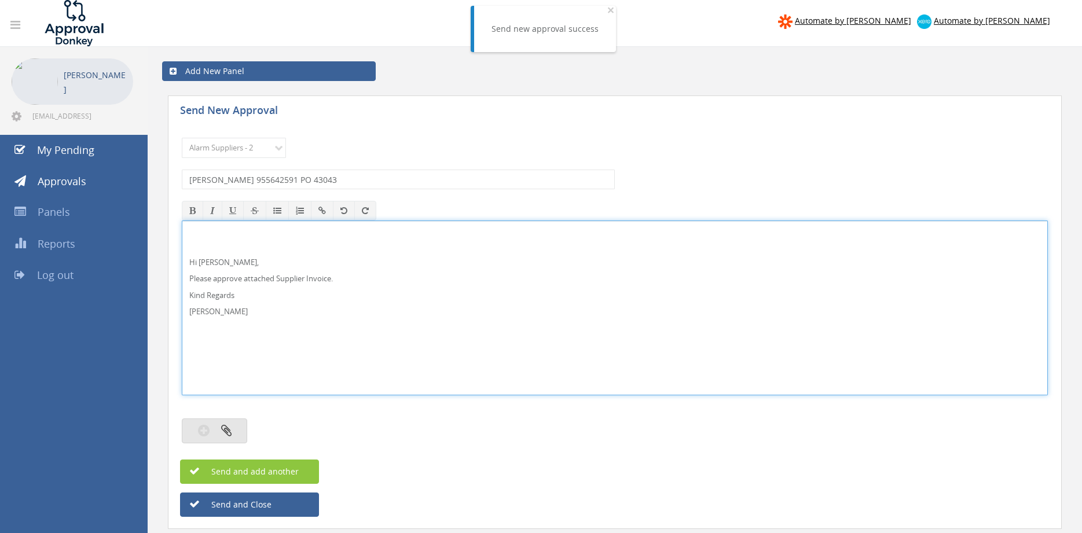
click at [224, 433] on icon "button" at bounding box center [226, 430] width 10 height 13
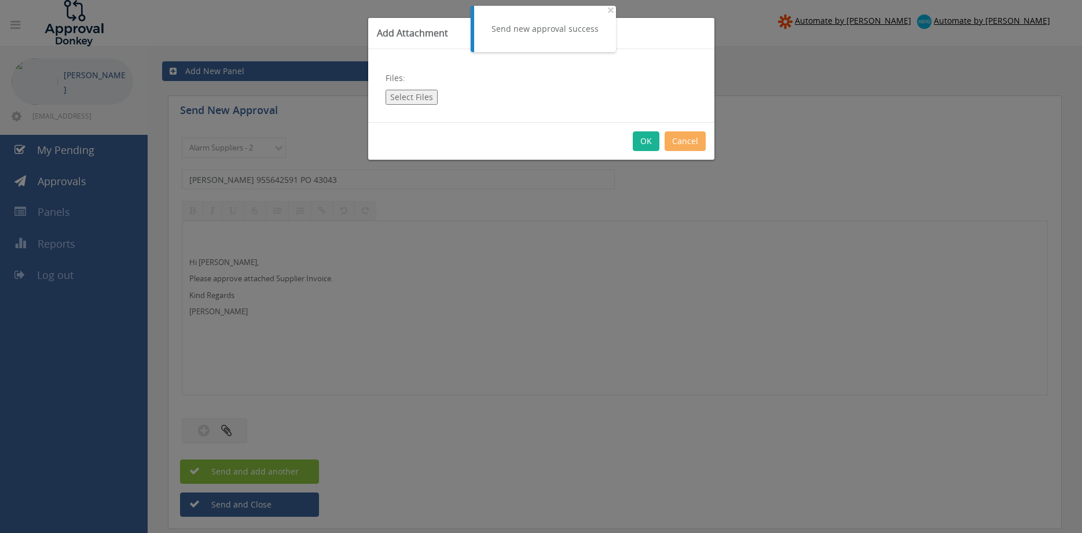
click at [412, 93] on button "Select Files" at bounding box center [412, 97] width 52 height 15
type input "C:\fakepath\EATON 955642591 15.08.2025 PO 43043.pdf"
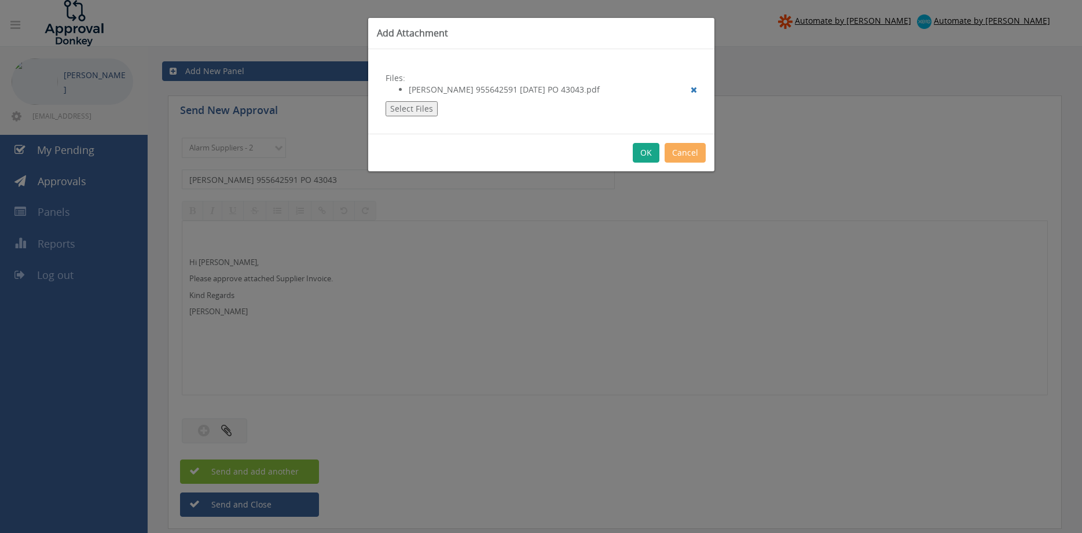
click at [645, 157] on button "OK" at bounding box center [646, 153] width 27 height 20
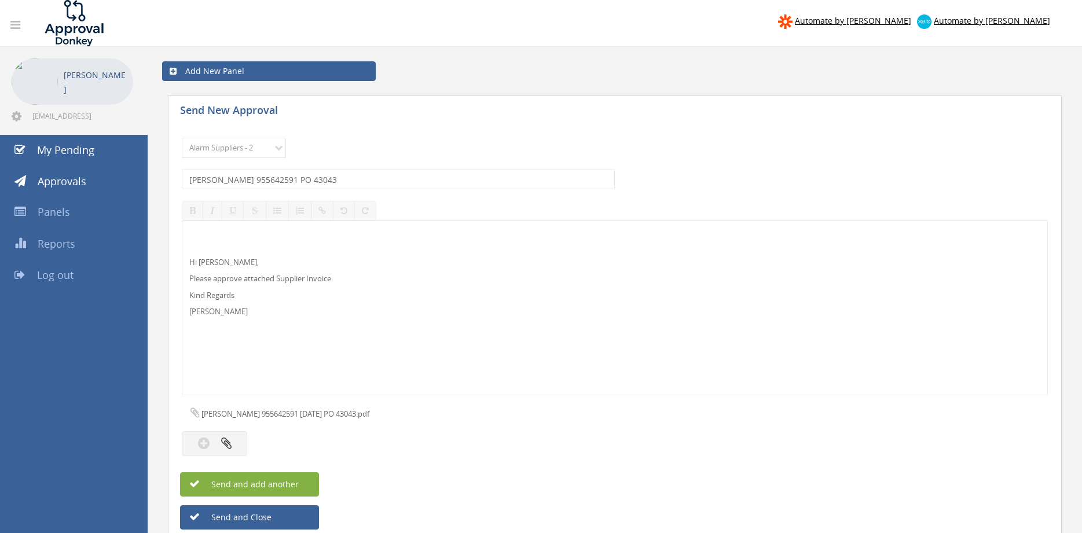
click at [307, 483] on button "Send and add another" at bounding box center [249, 485] width 139 height 24
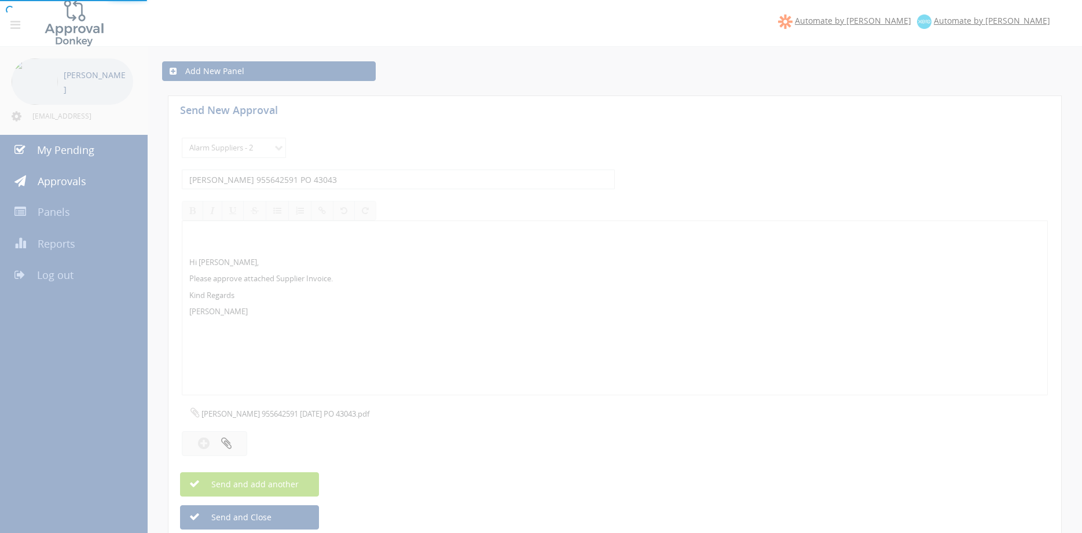
select select
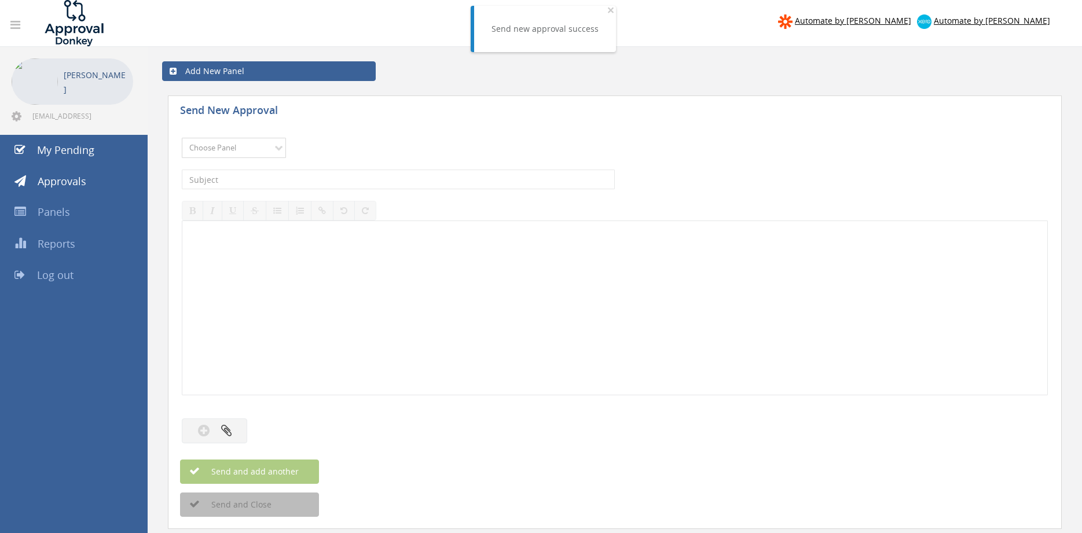
select select "9680"
click option "Alarm Suppliers - 2" at bounding box center [0, 0] width 0 height 0
click at [313, 174] on input "text" at bounding box center [398, 180] width 433 height 20
type input "EATON 955616840 PO 42631"
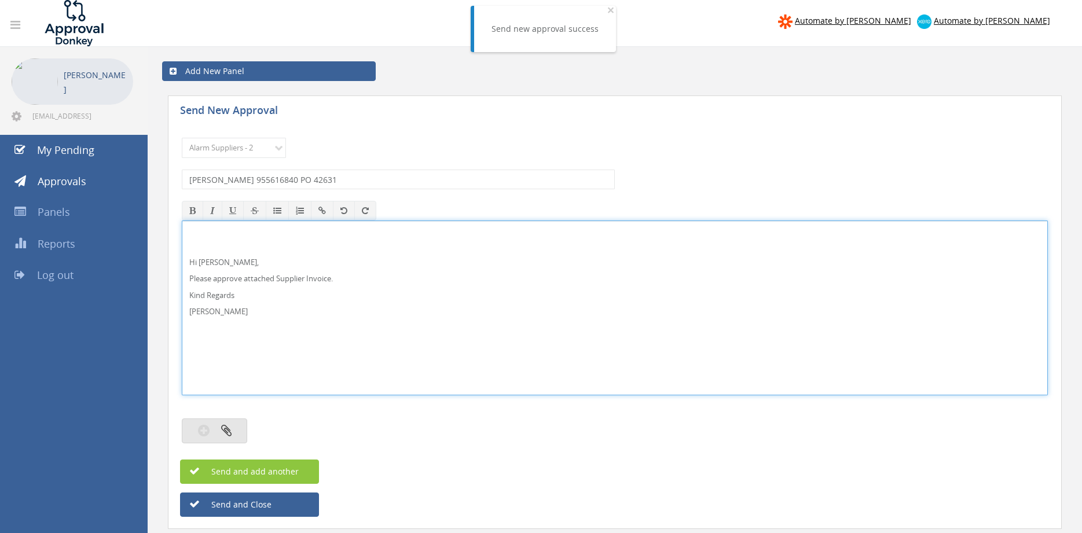
click at [226, 427] on button "button" at bounding box center [214, 431] width 65 height 25
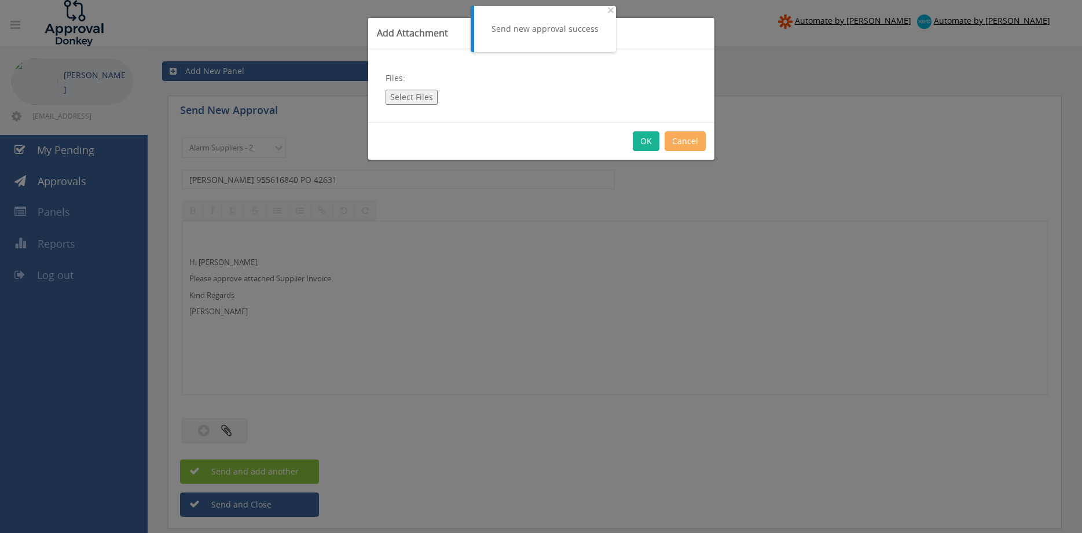
click at [418, 100] on button "Select Files" at bounding box center [412, 97] width 52 height 15
type input "C:\fakepath\EATON 955616840 12.08.2025 PO 42631.pdf"
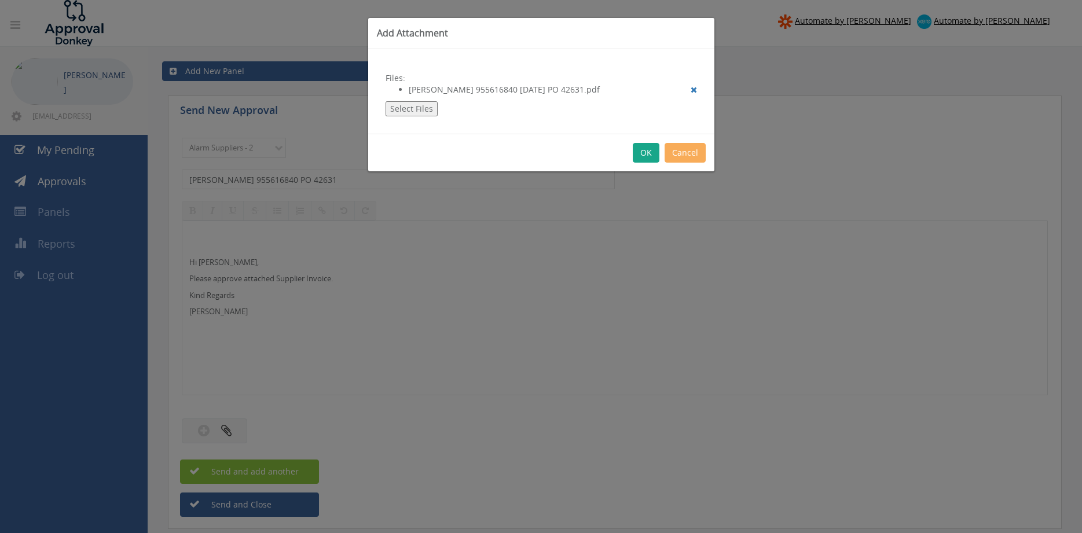
click at [644, 148] on button "OK" at bounding box center [646, 153] width 27 height 20
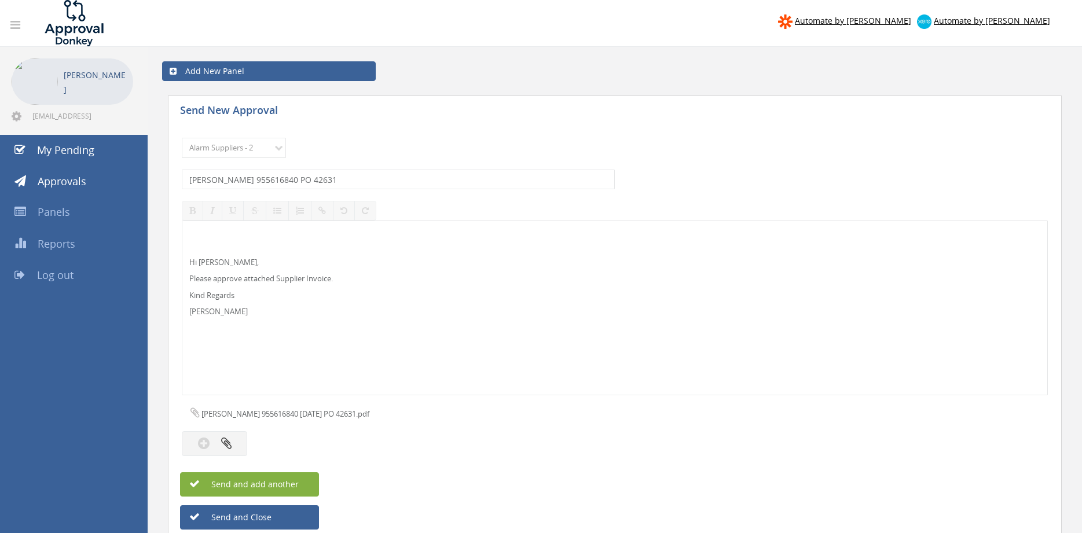
click at [292, 482] on span "Send and add another" at bounding box center [242, 484] width 112 height 11
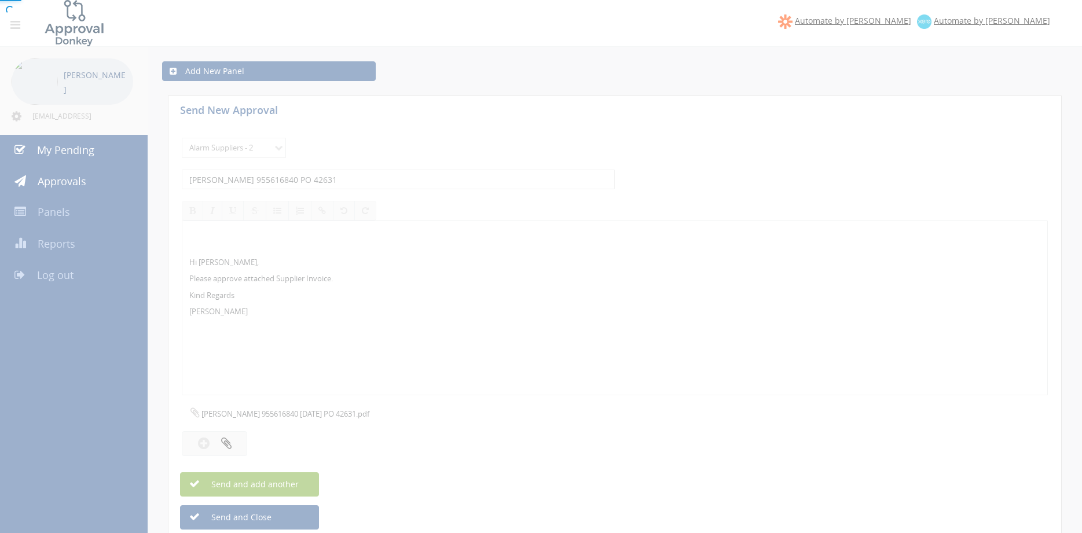
select select
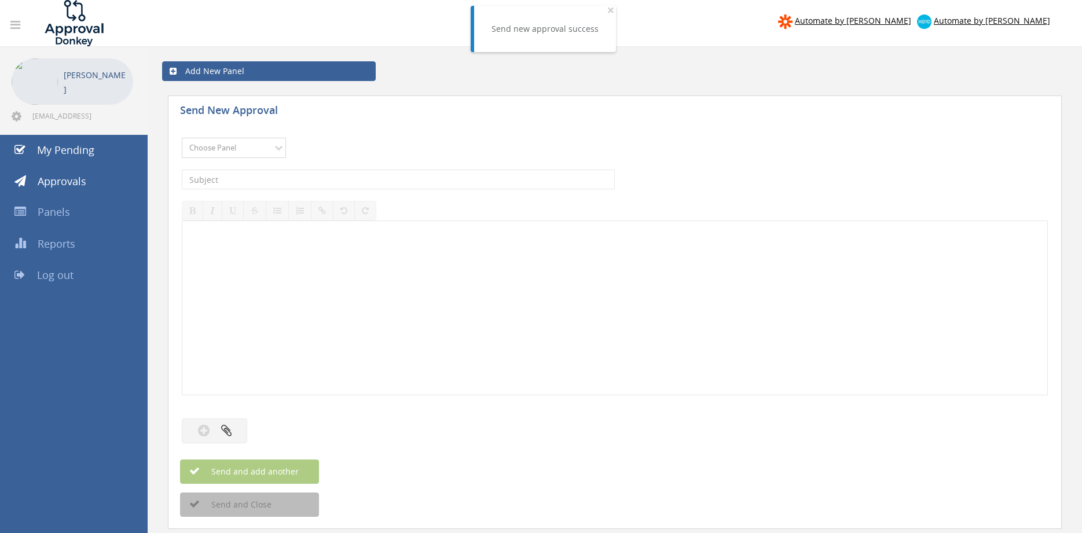
select select "9680"
click option "Alarm Suppliers - 2" at bounding box center [0, 0] width 0 height 0
click at [327, 178] on input "text" at bounding box center [398, 180] width 433 height 20
type input "EATON 955675089 PO 43043"
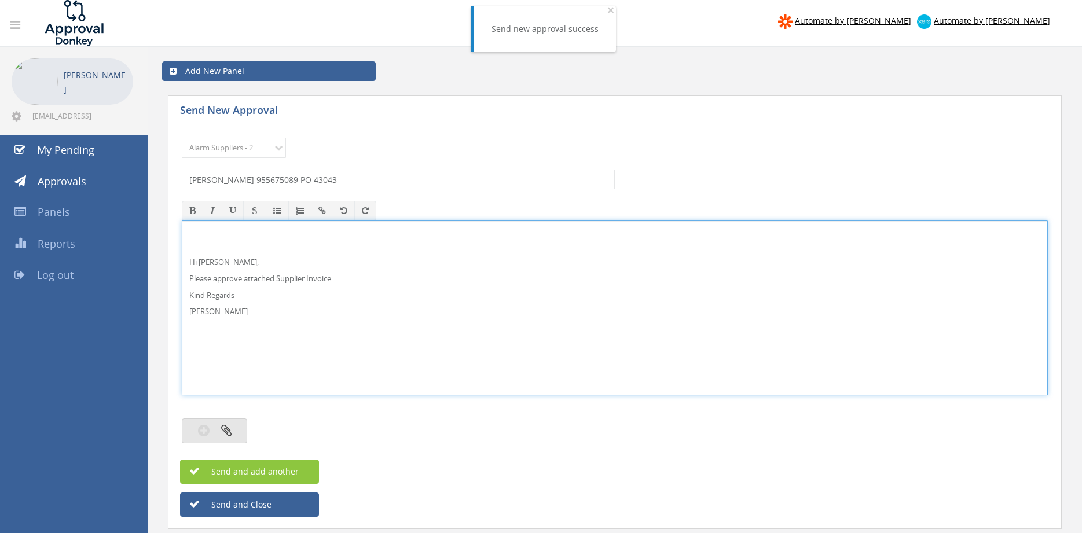
click at [228, 432] on icon "button" at bounding box center [226, 430] width 10 height 13
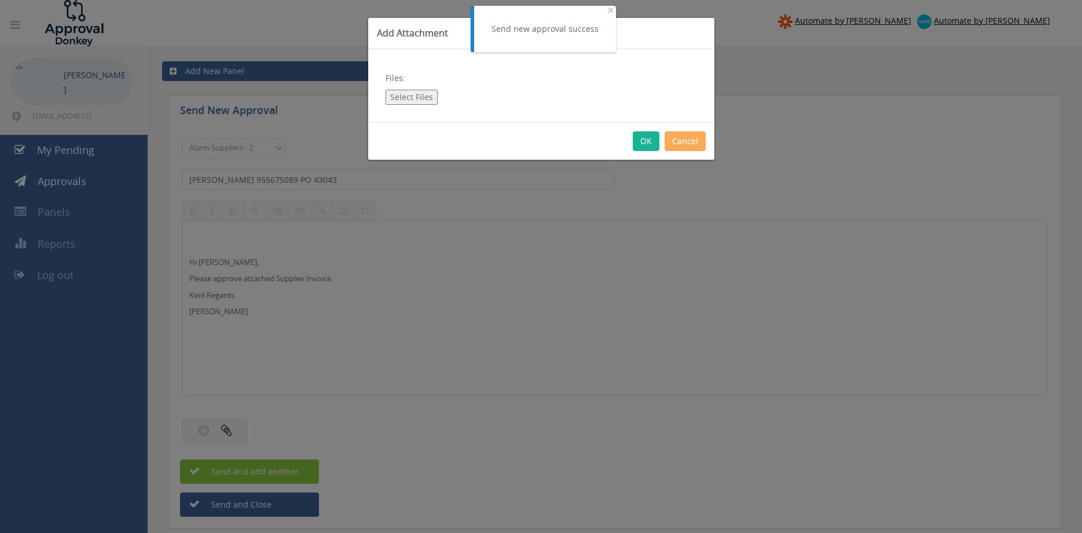
click at [410, 99] on button "Select Files" at bounding box center [412, 97] width 52 height 15
type input "C:\fakepath\EATON 955675089 20.08.2025 PO 43043.pdf"
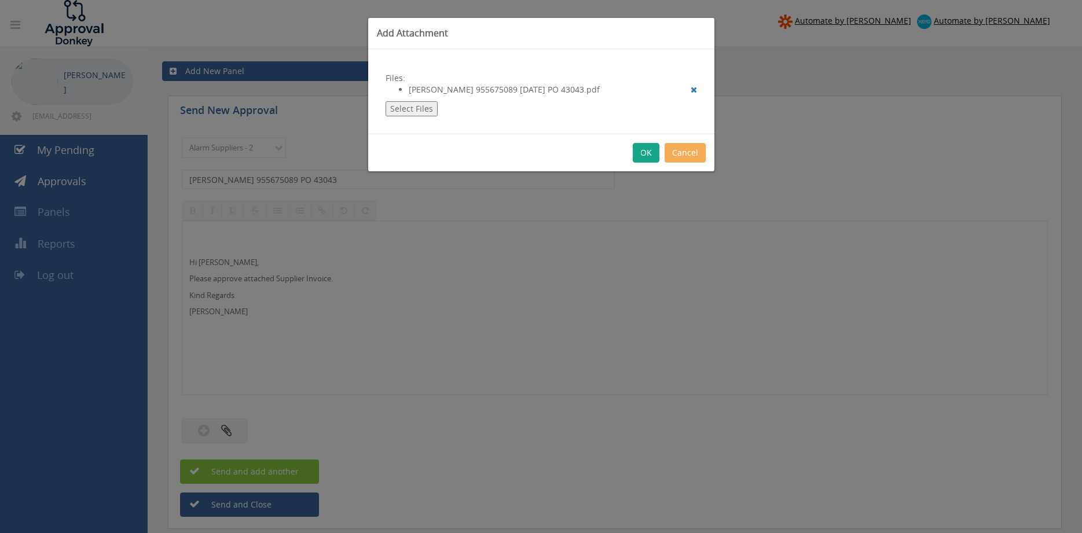
click at [642, 153] on button "OK" at bounding box center [646, 153] width 27 height 20
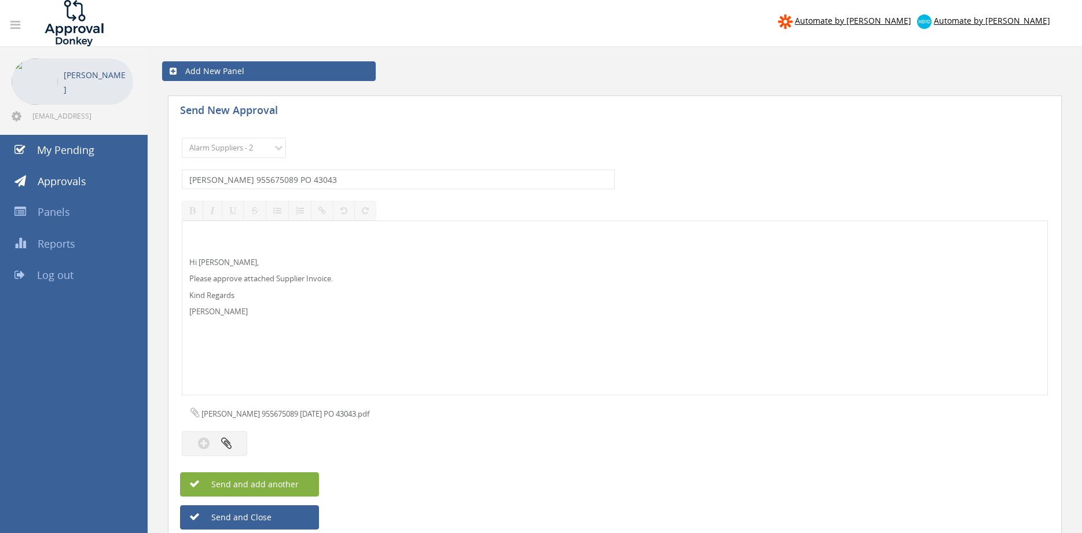
click at [291, 485] on span "Send and add another" at bounding box center [242, 484] width 112 height 11
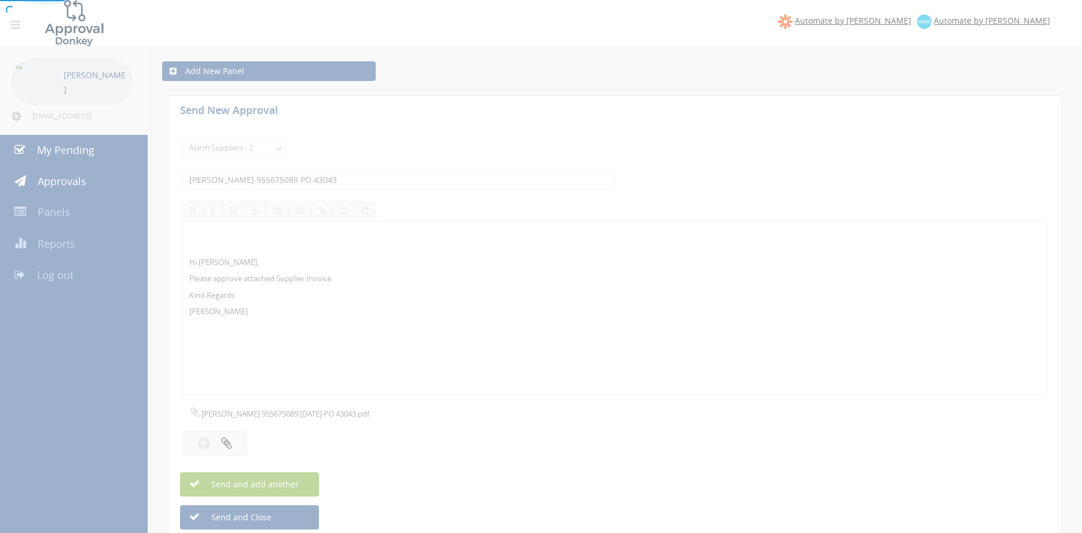
select select
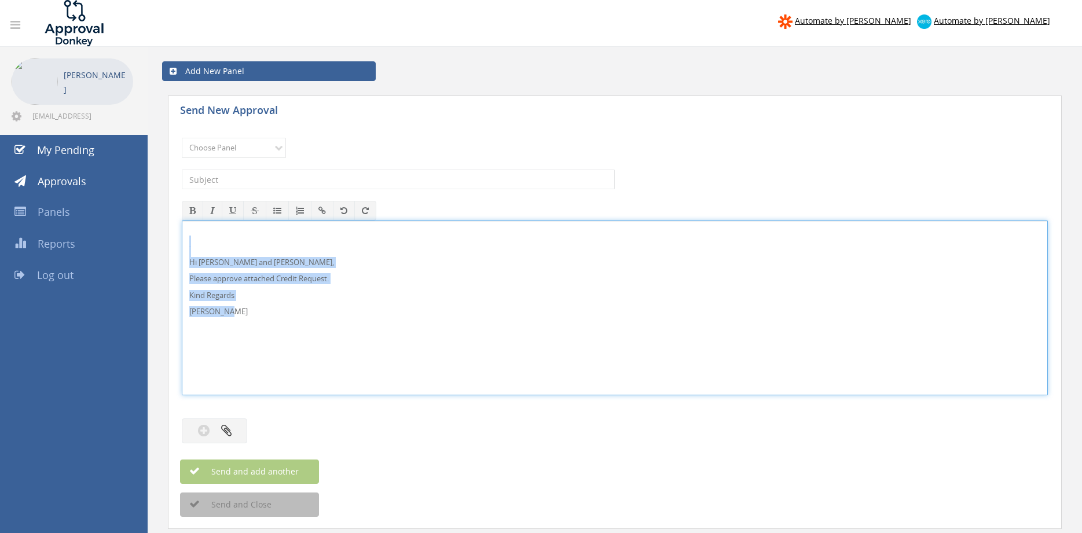
click at [182, 249] on div "Hi [PERSON_NAME] and [PERSON_NAME], Please approve attached Credit Request. Kin…" at bounding box center [615, 308] width 866 height 175
click at [182, 138] on select "Choose Panel Alarm Credits RG - 3 NZ Utilities Cable and SAI Global NZ Alarms-1…" at bounding box center [234, 148] width 104 height 20
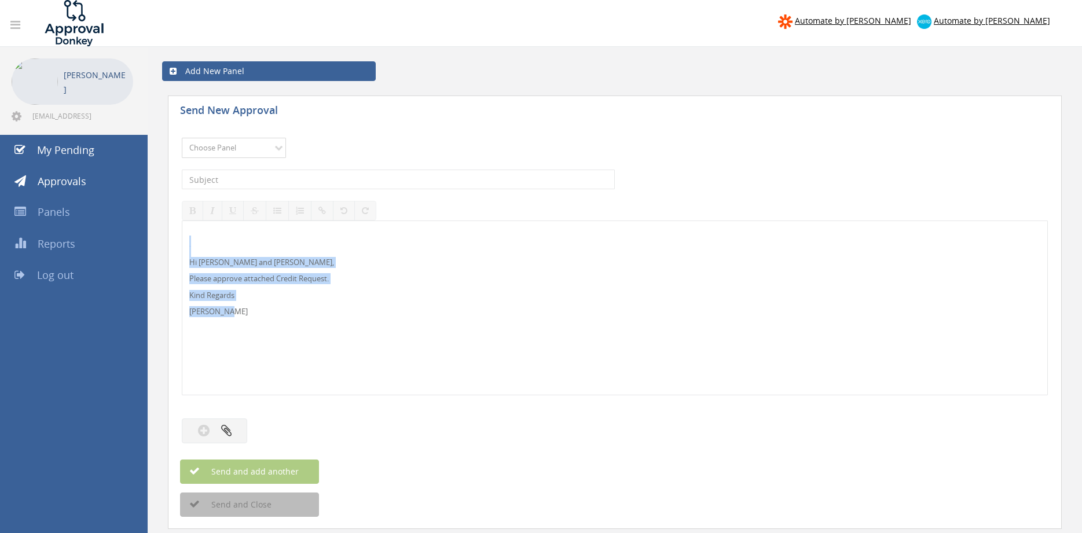
select select "13144"
click option "Alarm Credits RG - 3" at bounding box center [0, 0] width 0 height 0
click at [255, 181] on input "text" at bounding box center [398, 180] width 433 height 20
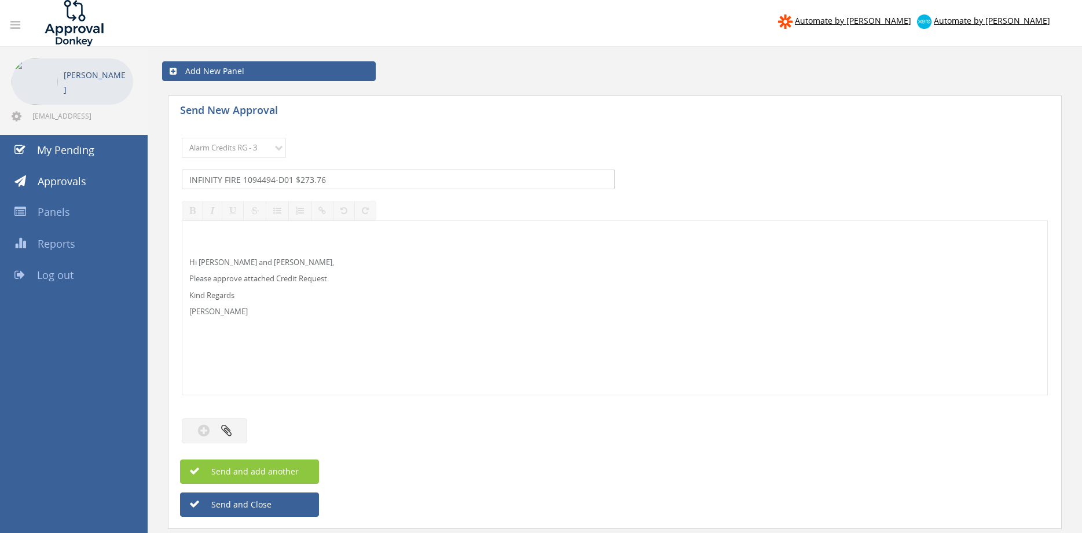
type input "INFINITY FIRE 1094494-D01 $273.76"
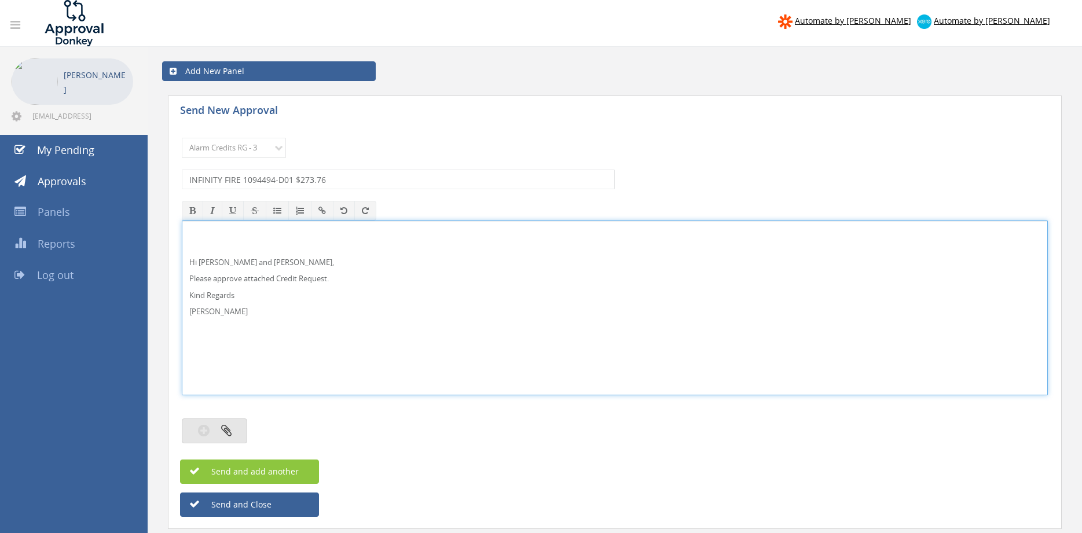
click at [226, 437] on icon "button" at bounding box center [226, 430] width 10 height 13
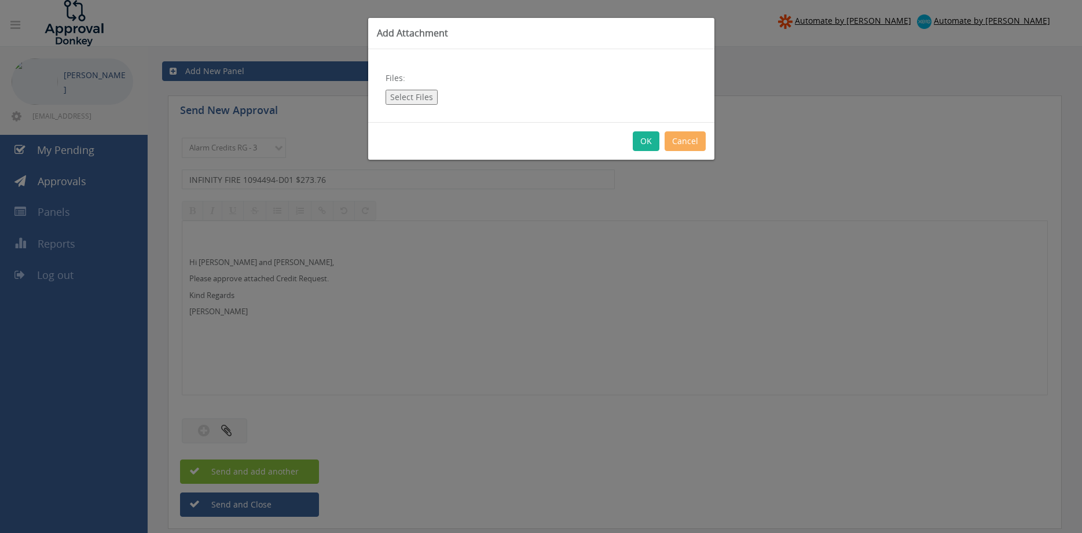
click at [418, 101] on button "Select Files" at bounding box center [412, 97] width 52 height 15
type input "C:\fakepath\Infinity Fire 1094494-d01.pdf"
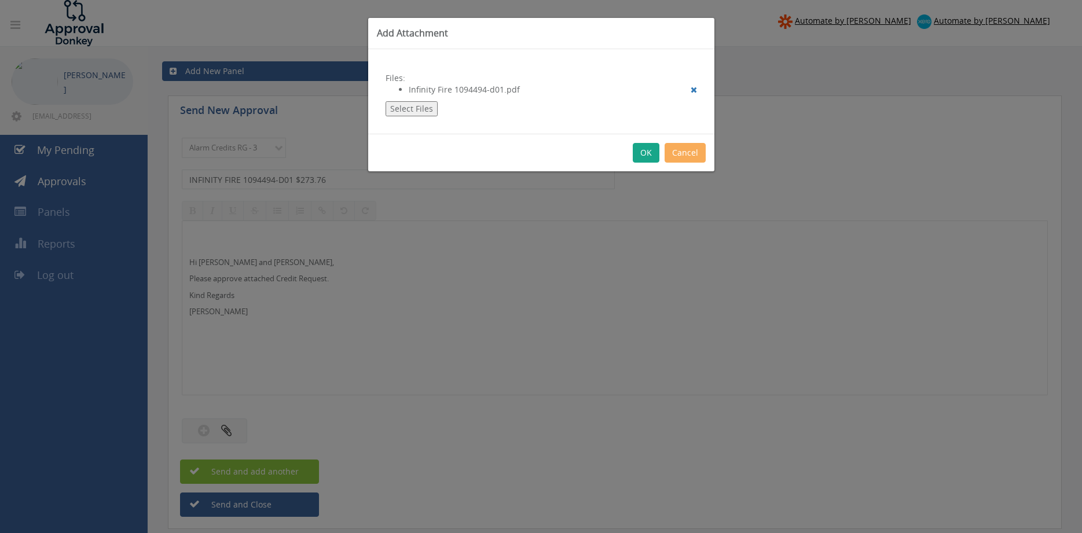
click at [649, 153] on button "OK" at bounding box center [646, 153] width 27 height 20
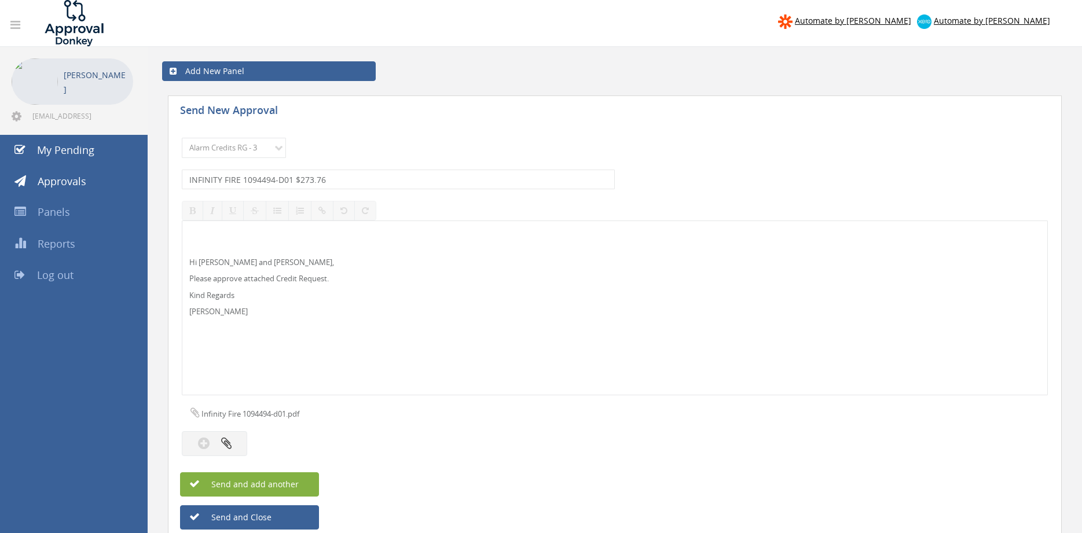
click at [290, 479] on span "Send and add another" at bounding box center [242, 484] width 112 height 11
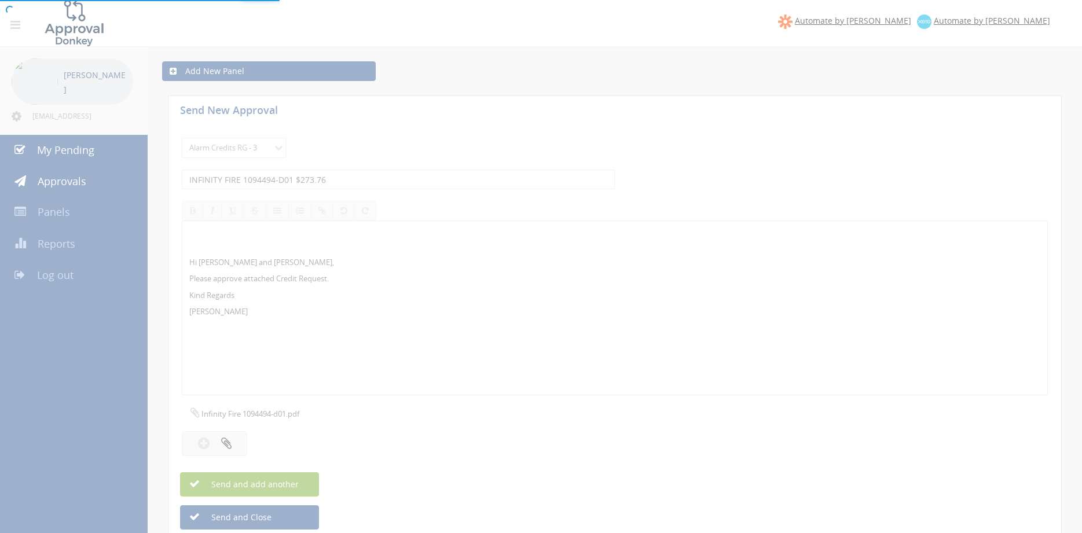
select select
